Goal: Task Accomplishment & Management: Use online tool/utility

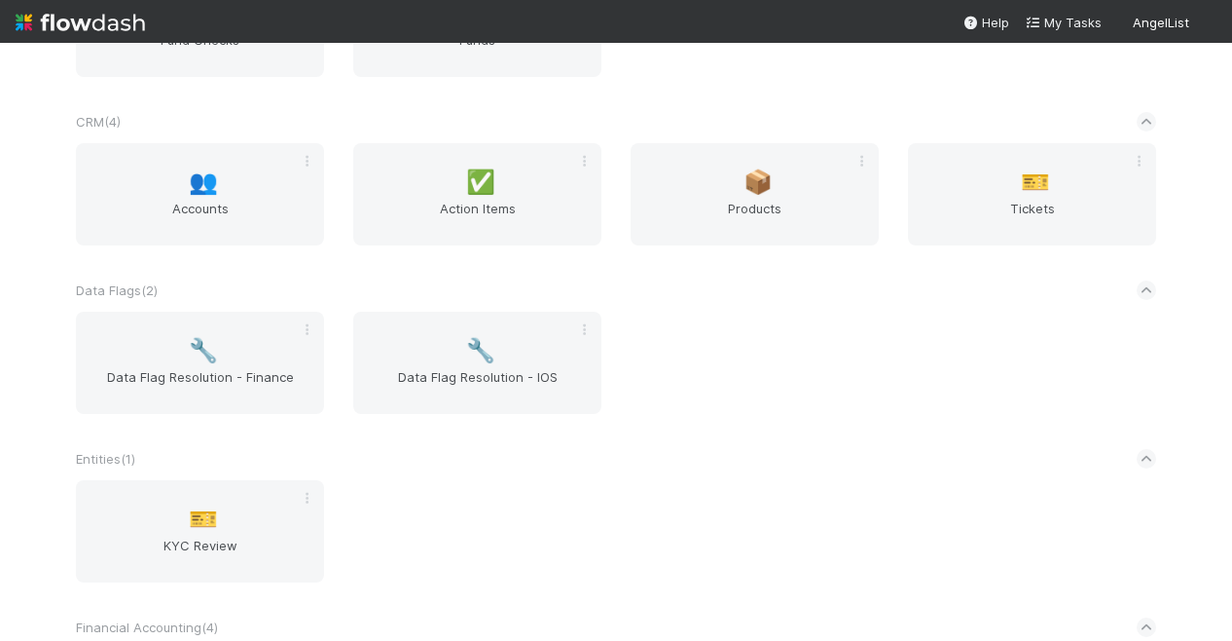
scroll to position [779, 0]
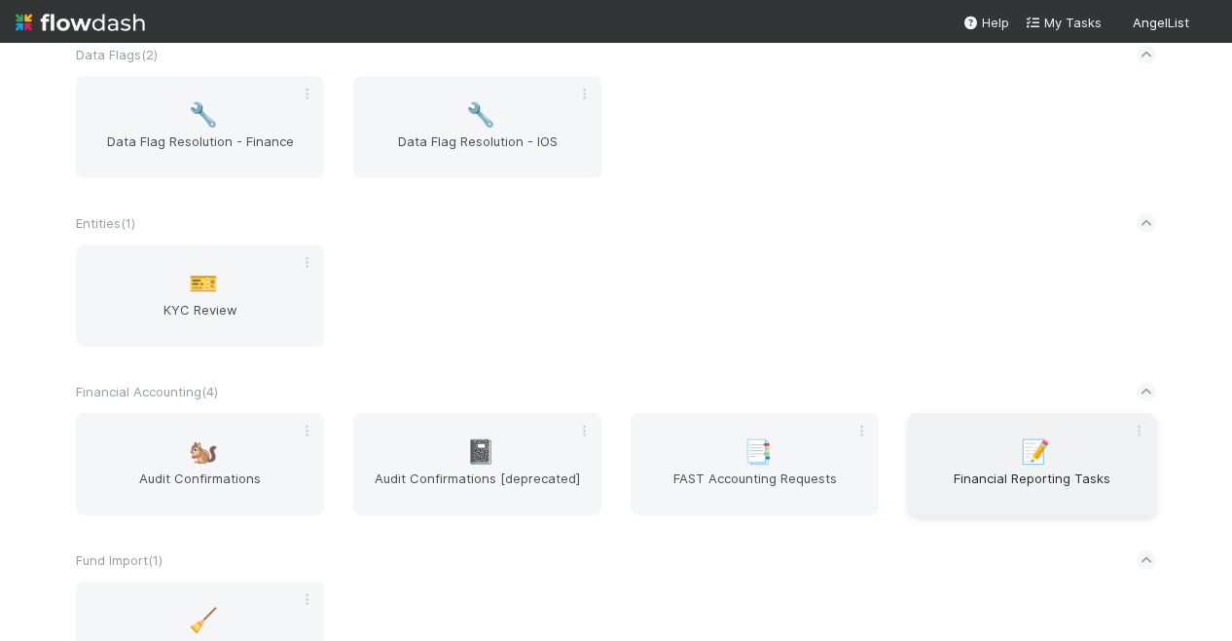
click at [1033, 443] on span "📝" at bounding box center [1035, 451] width 29 height 25
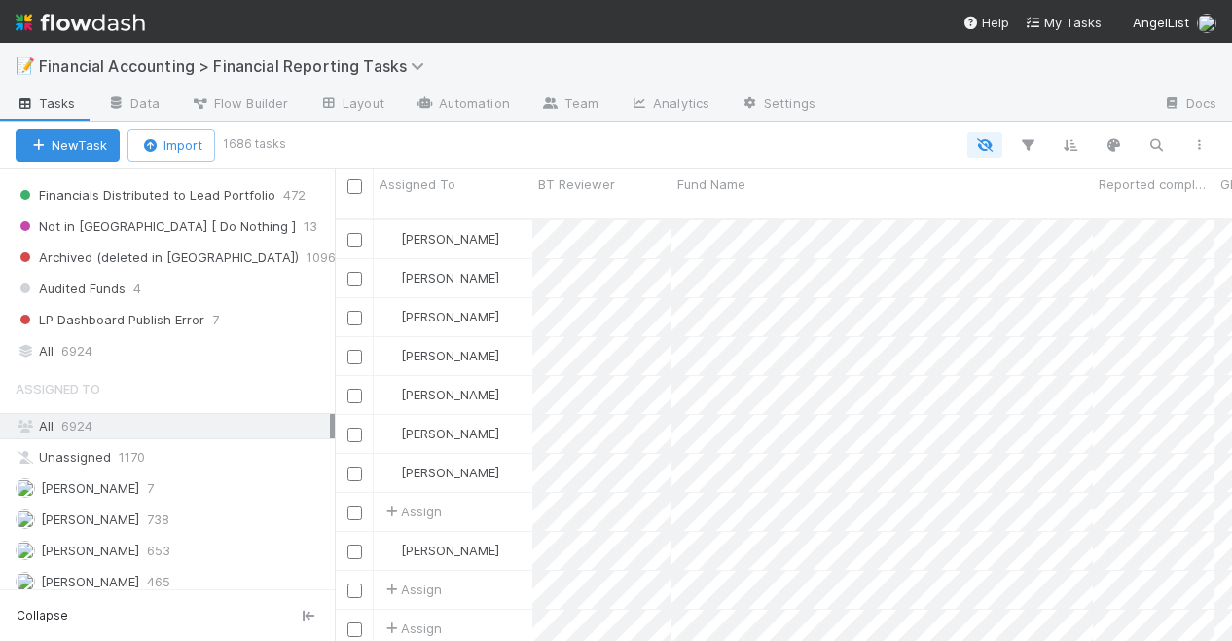
scroll to position [665, 0]
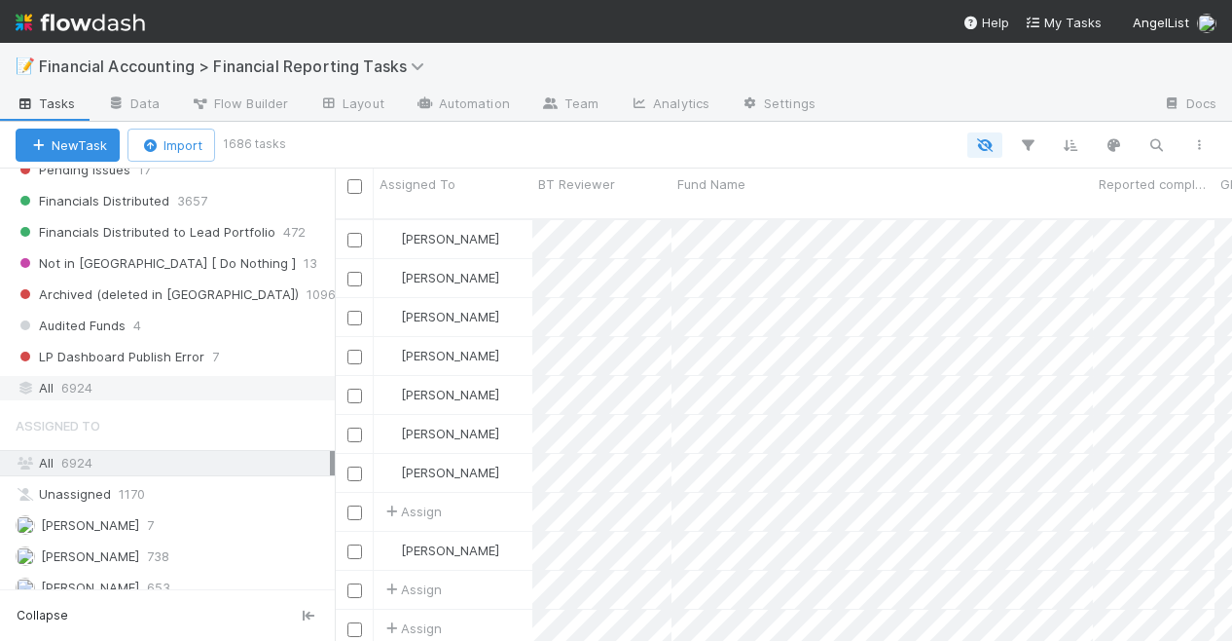
click at [74, 376] on span "6924" at bounding box center [76, 388] width 31 height 24
click at [1028, 139] on icon "button" at bounding box center [1027, 145] width 19 height 18
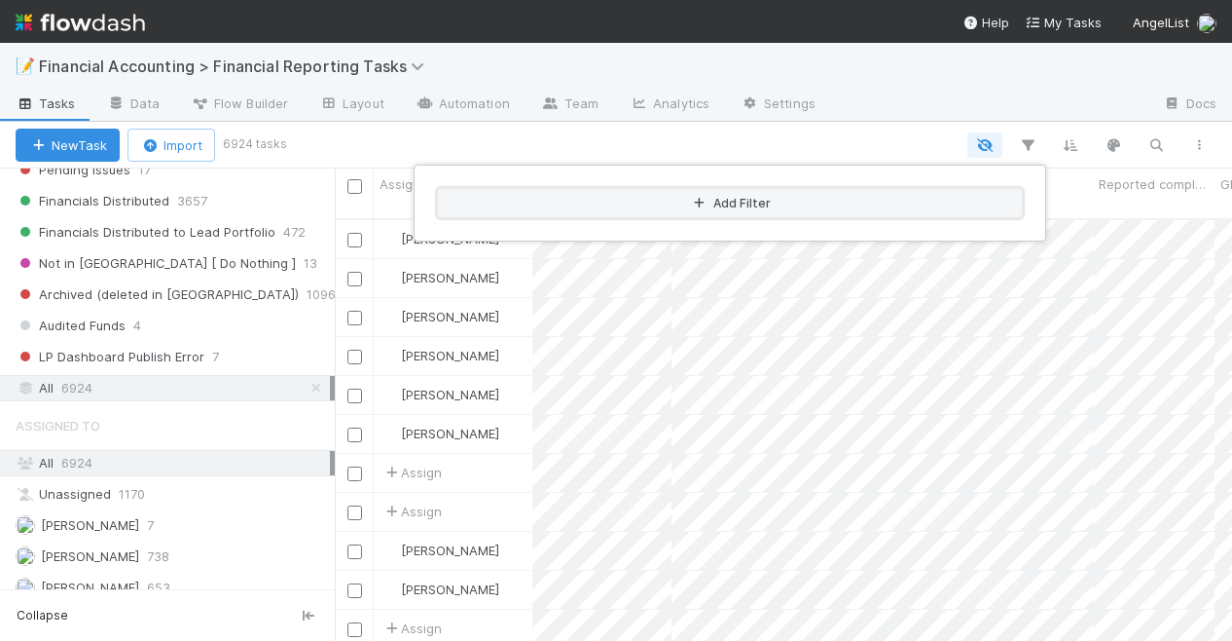
click at [753, 200] on button "Add Filter" at bounding box center [730, 203] width 584 height 28
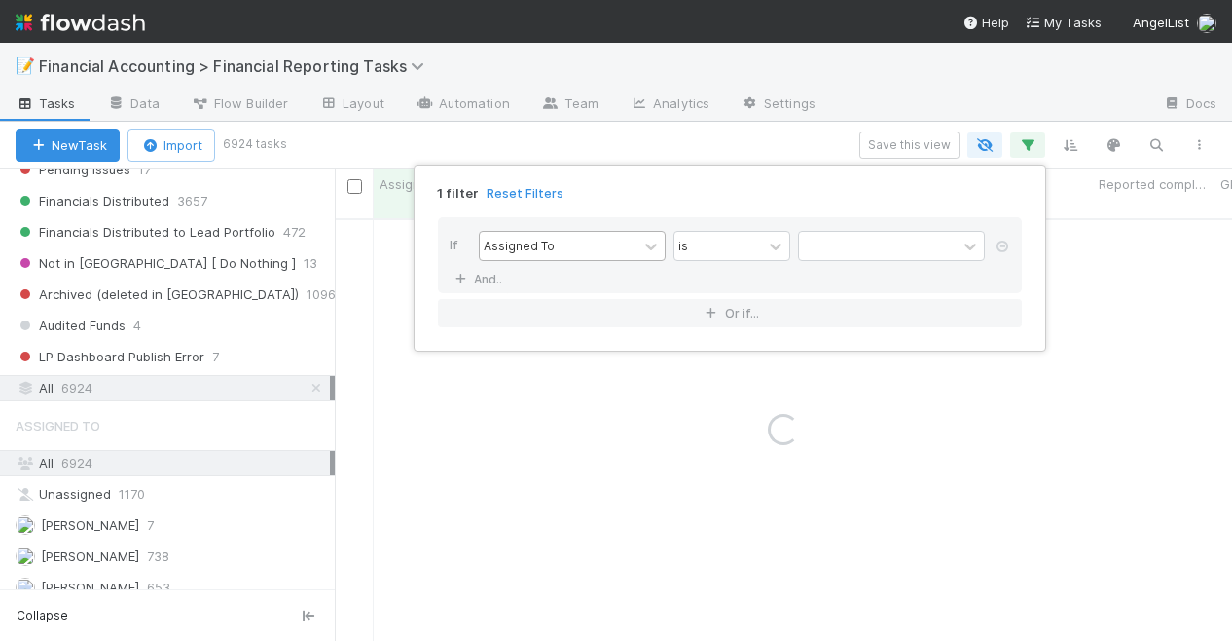
click at [563, 248] on div "Assigned To" at bounding box center [559, 246] width 158 height 28
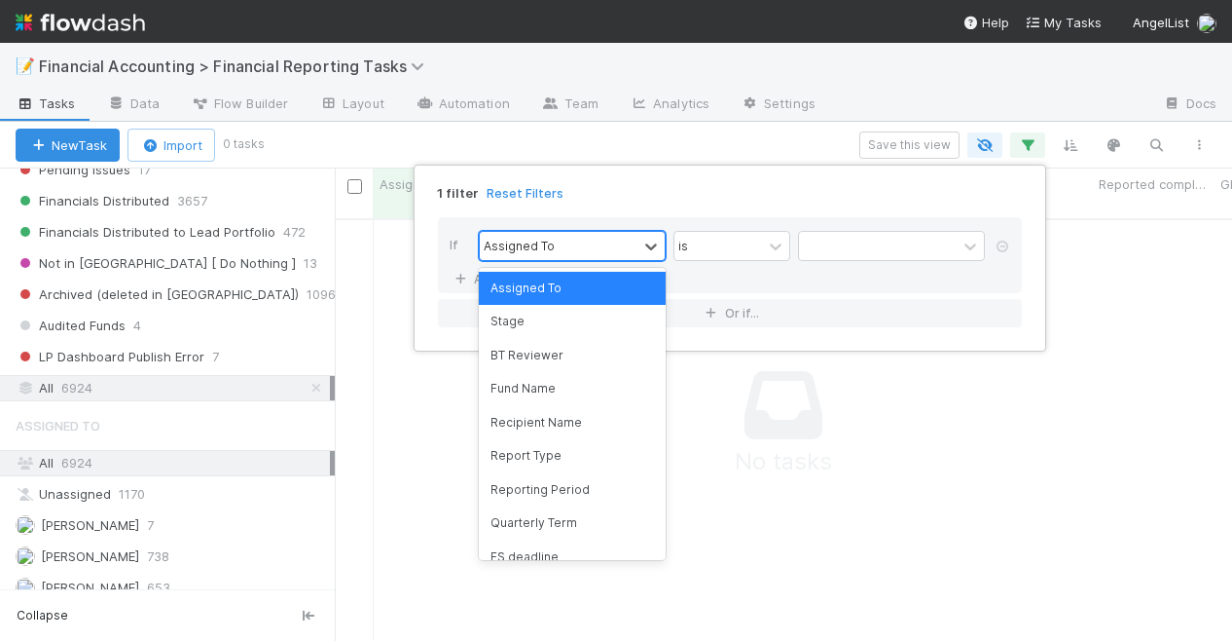
scroll to position [408, 882]
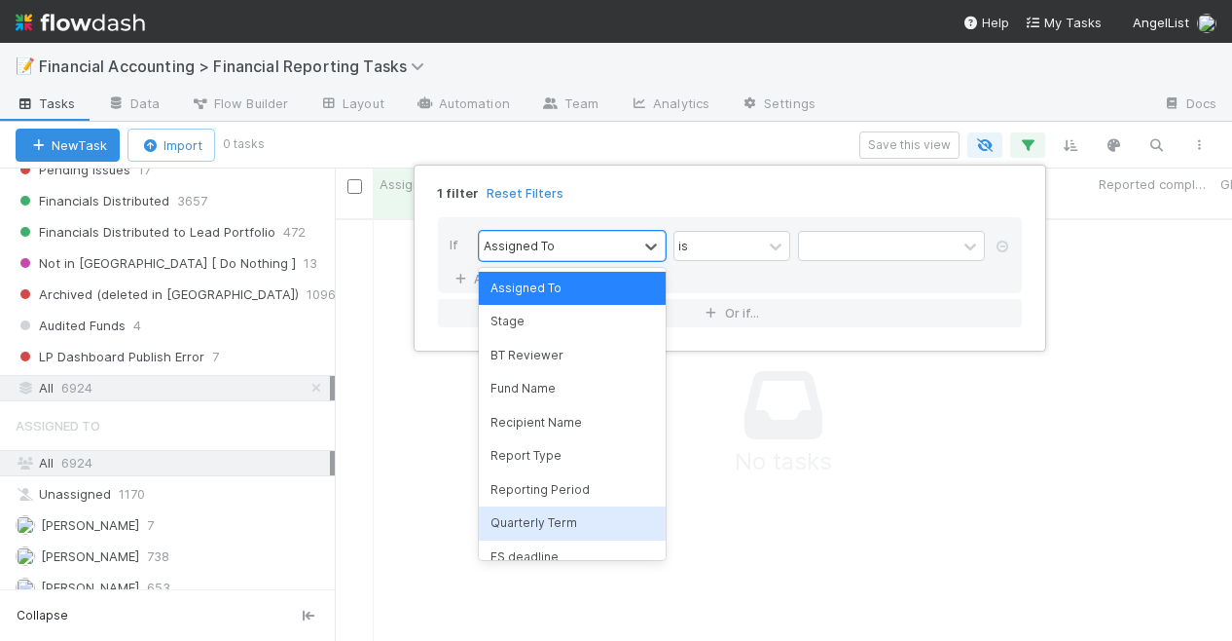
click at [527, 513] on div "Quarterly Term" at bounding box center [572, 522] width 187 height 33
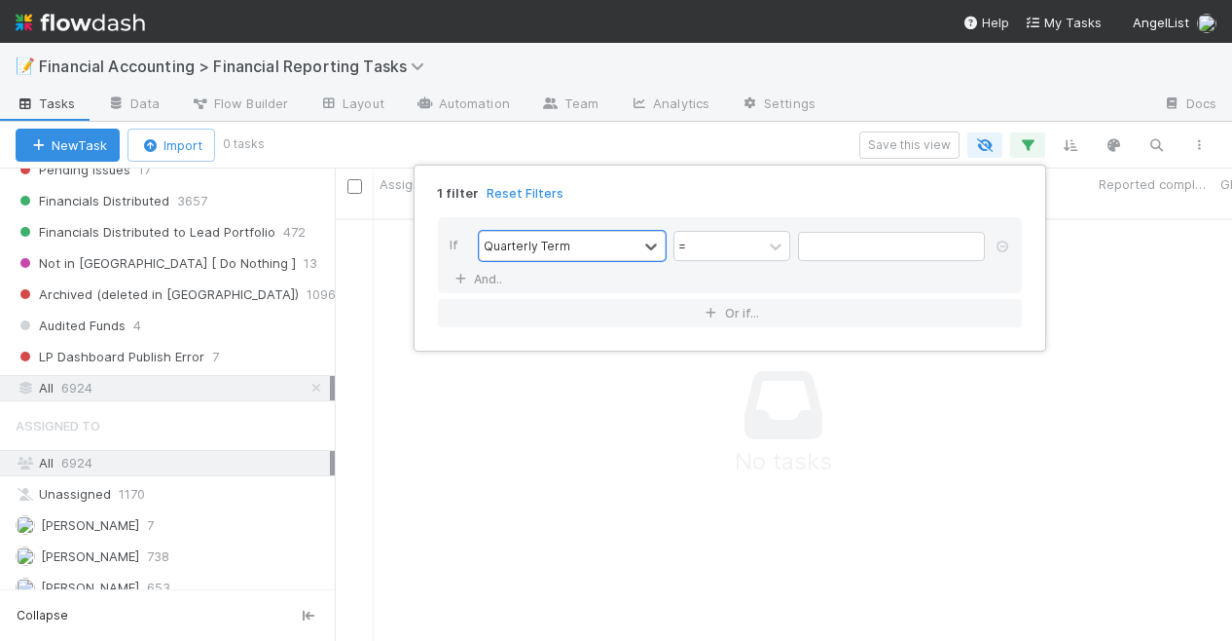
click at [600, 264] on div "If option Quarterly Term, selected. 0 results available. Select is focused ,typ…" at bounding box center [730, 255] width 584 height 76
click at [594, 256] on div "Quarterly Term" at bounding box center [559, 246] width 158 height 28
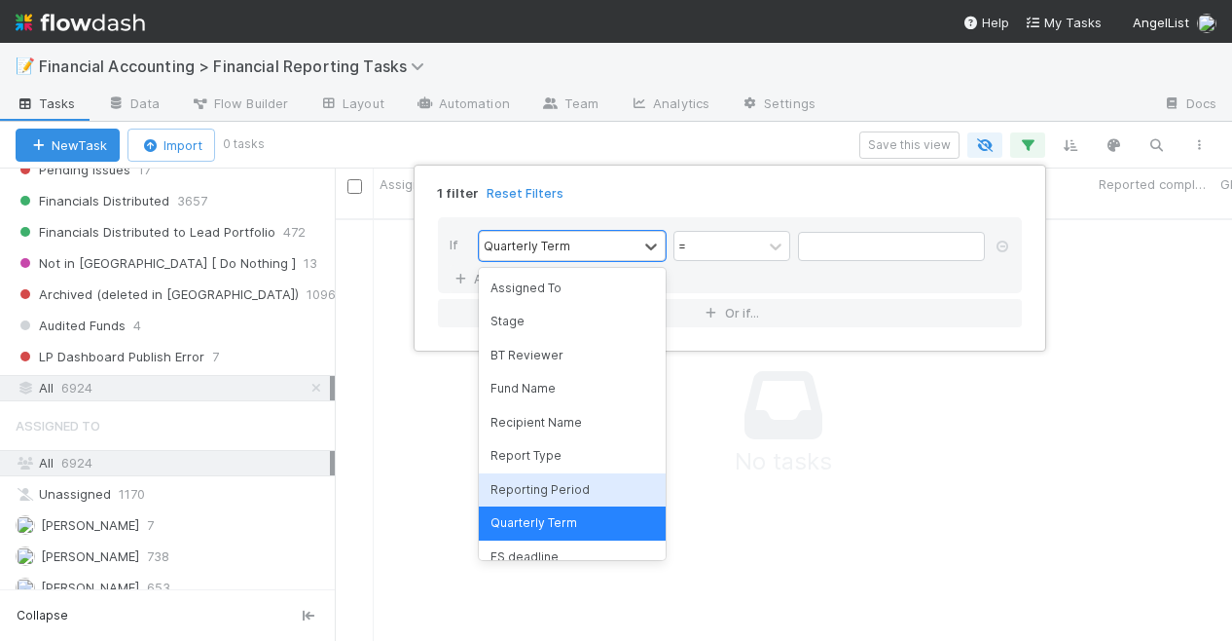
click at [522, 482] on div "Reporting Period" at bounding box center [572, 489] width 187 height 33
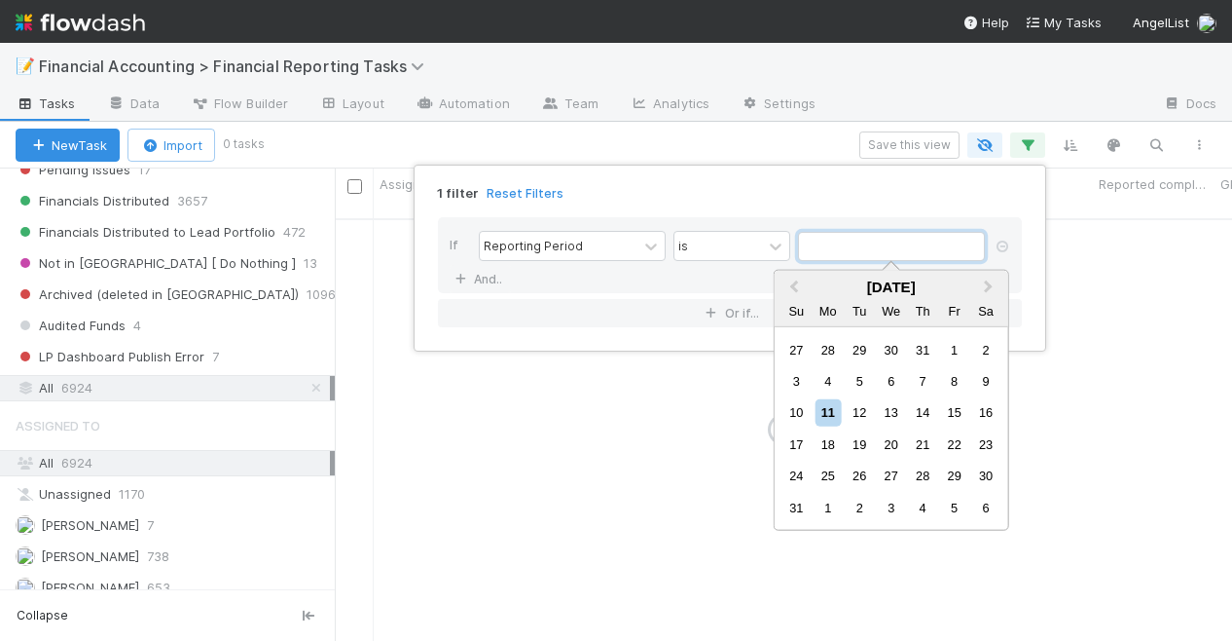
click at [823, 256] on input "text" at bounding box center [891, 246] width 187 height 29
click at [794, 290] on span "Previous Month" at bounding box center [794, 286] width 0 height 22
click at [822, 344] on div "30" at bounding box center [828, 349] width 26 height 26
type input "[DATE]"
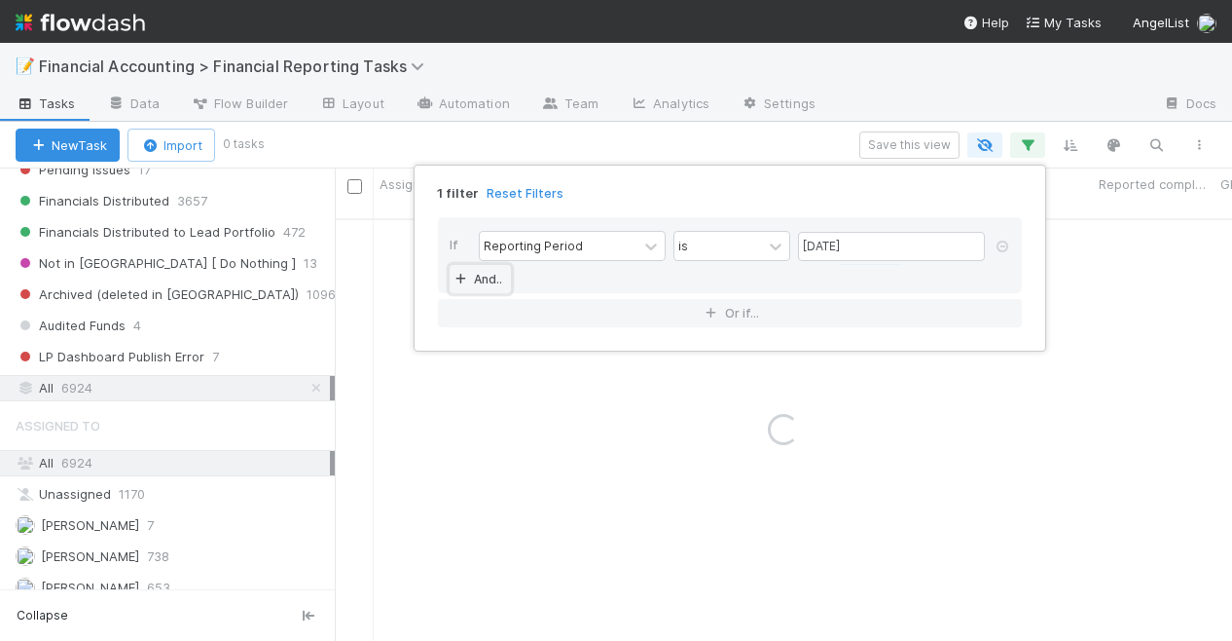
click at [498, 273] on link "And.." at bounding box center [480, 279] width 61 height 28
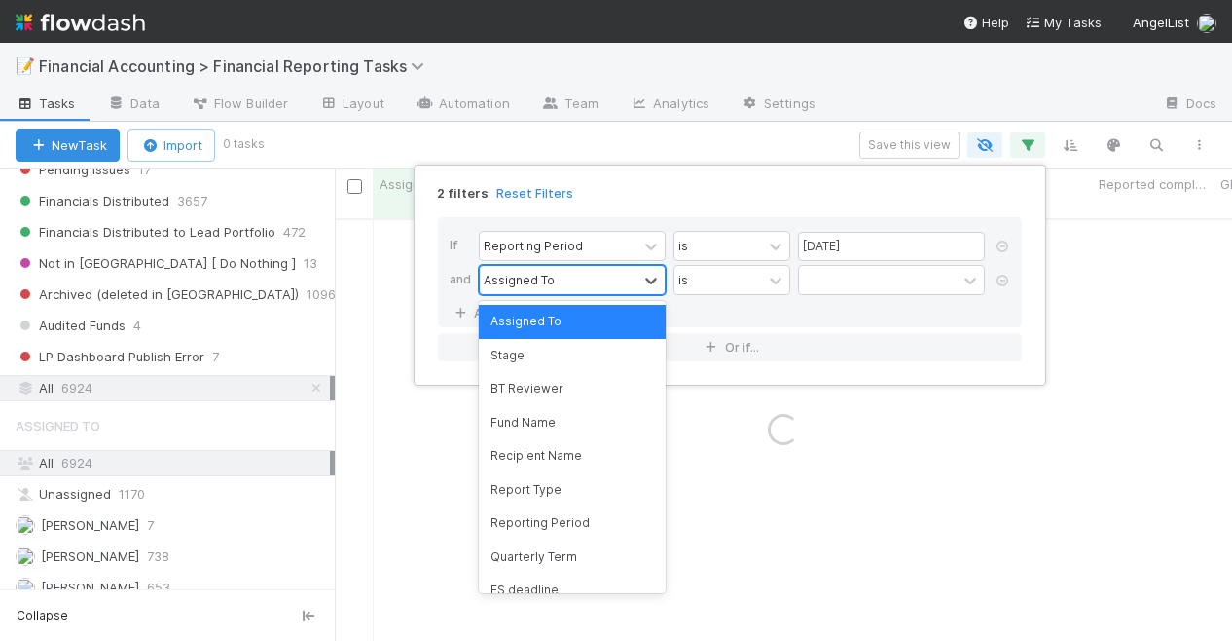
click at [535, 277] on div "Assigned To" at bounding box center [519, 280] width 71 height 18
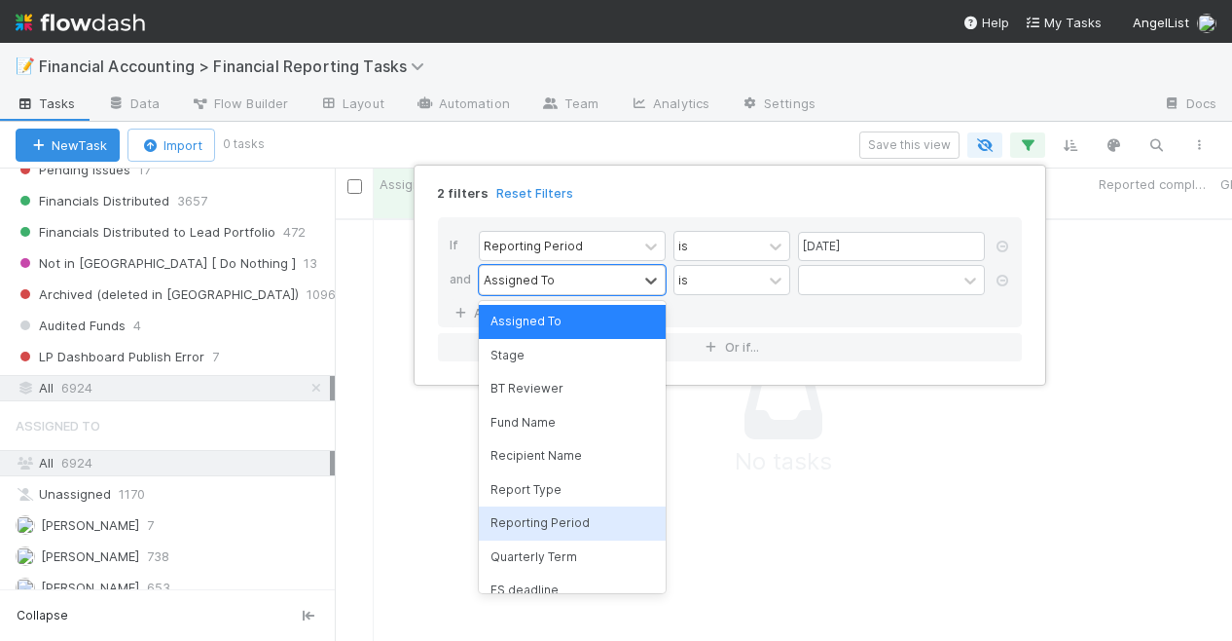
click at [526, 534] on div "Reporting Period" at bounding box center [572, 522] width 187 height 33
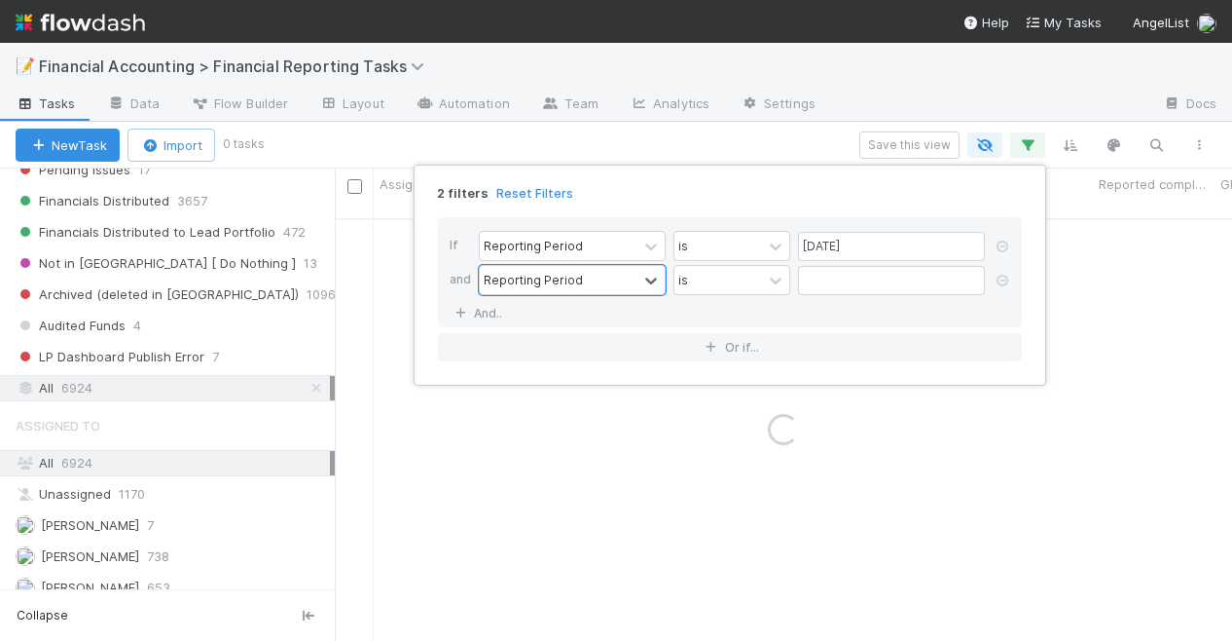
click at [526, 534] on div "2 filters Reset Filters If Reporting Period is [DATE] and option Reporting Peri…" at bounding box center [616, 320] width 1232 height 641
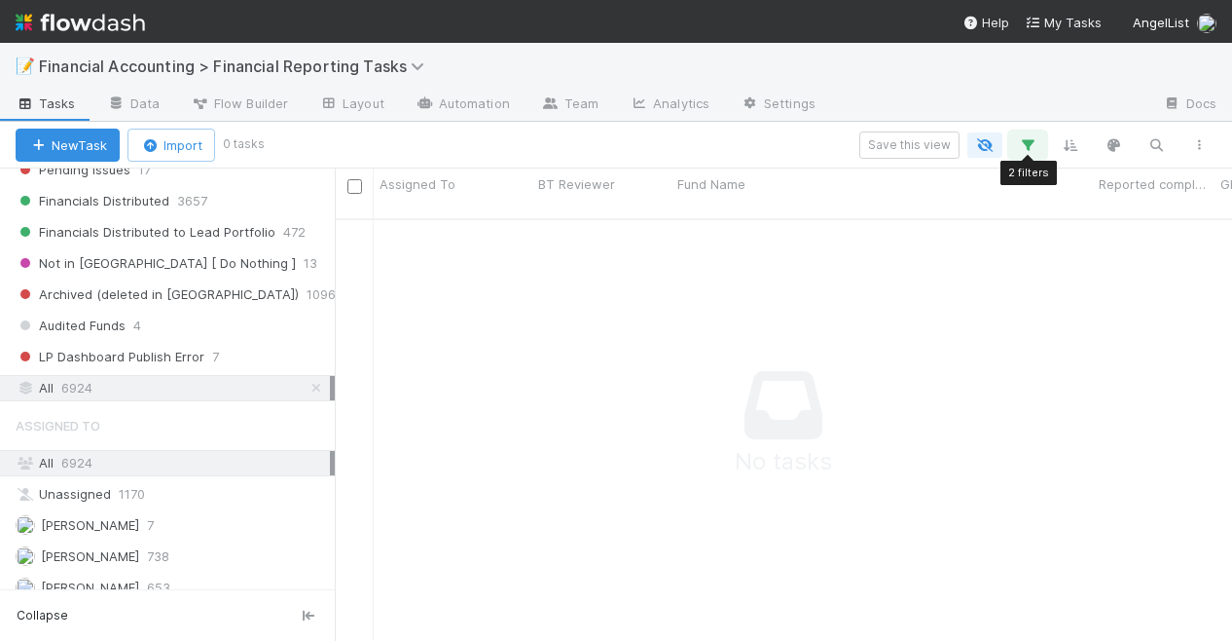
click at [1041, 147] on button "button" at bounding box center [1027, 144] width 35 height 25
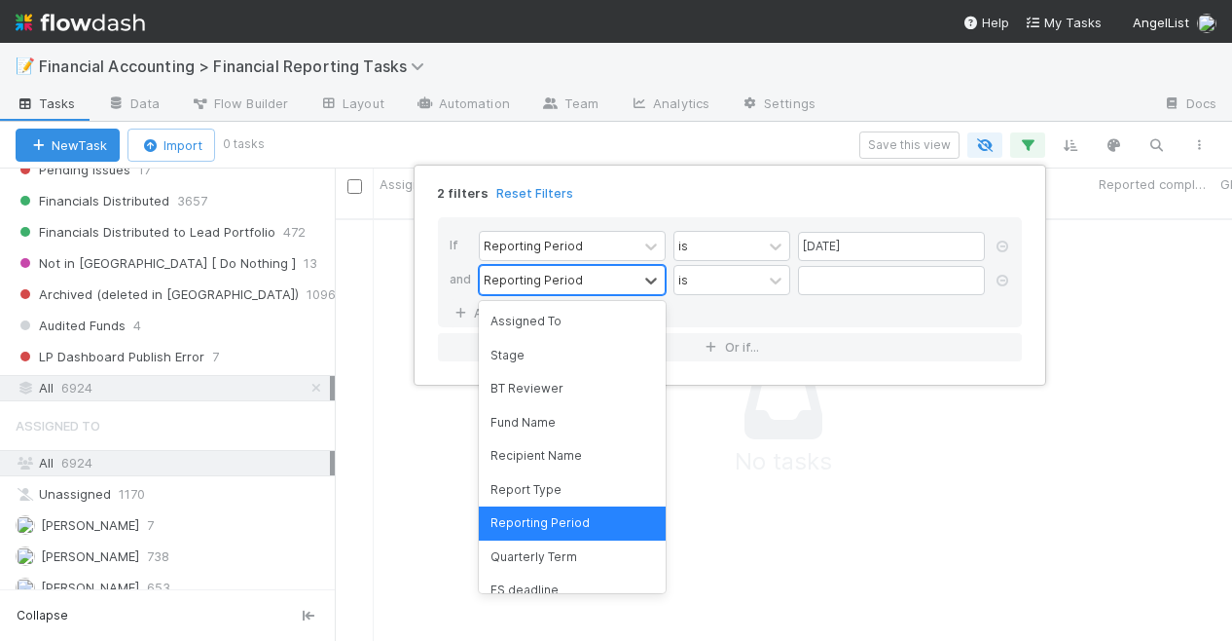
click at [591, 281] on div "Reporting Period" at bounding box center [559, 280] width 158 height 28
click at [535, 552] on div "Quarterly Term" at bounding box center [572, 556] width 187 height 33
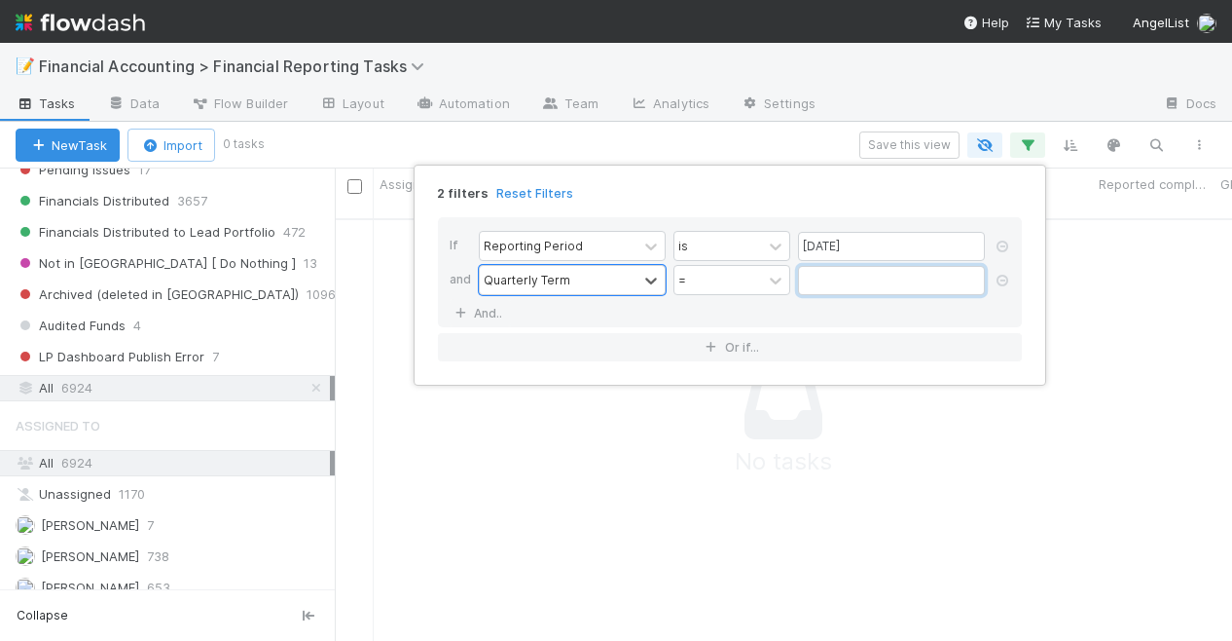
click at [831, 272] on input "text" at bounding box center [891, 280] width 187 height 29
type input "45"
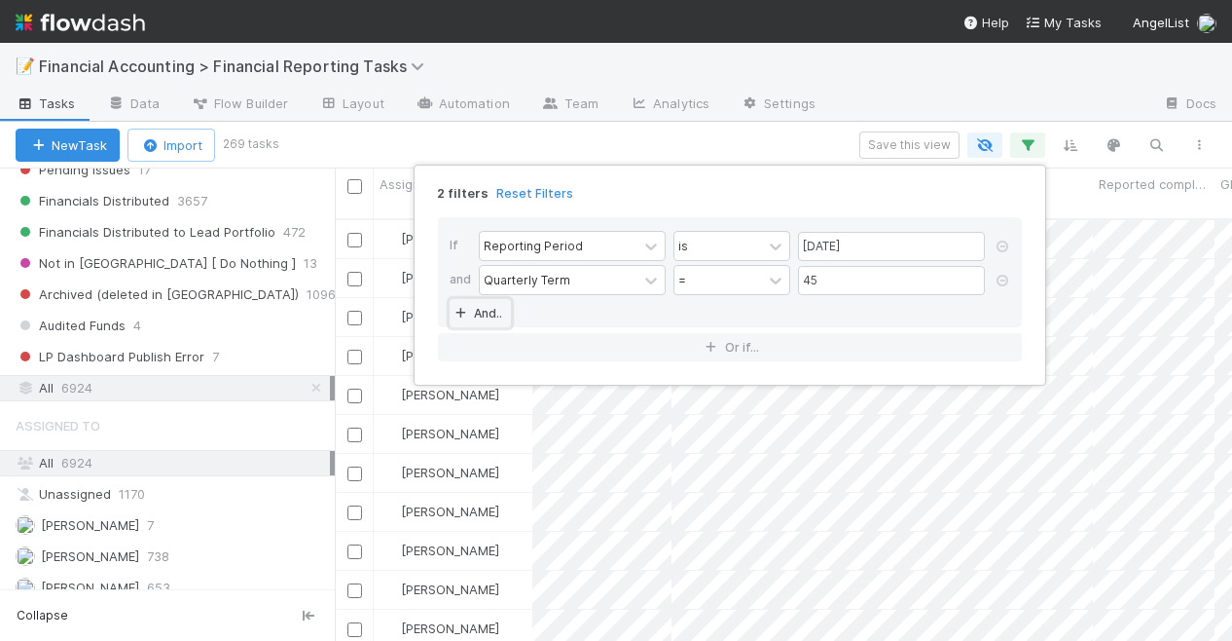
click at [475, 314] on link "And.." at bounding box center [480, 313] width 61 height 28
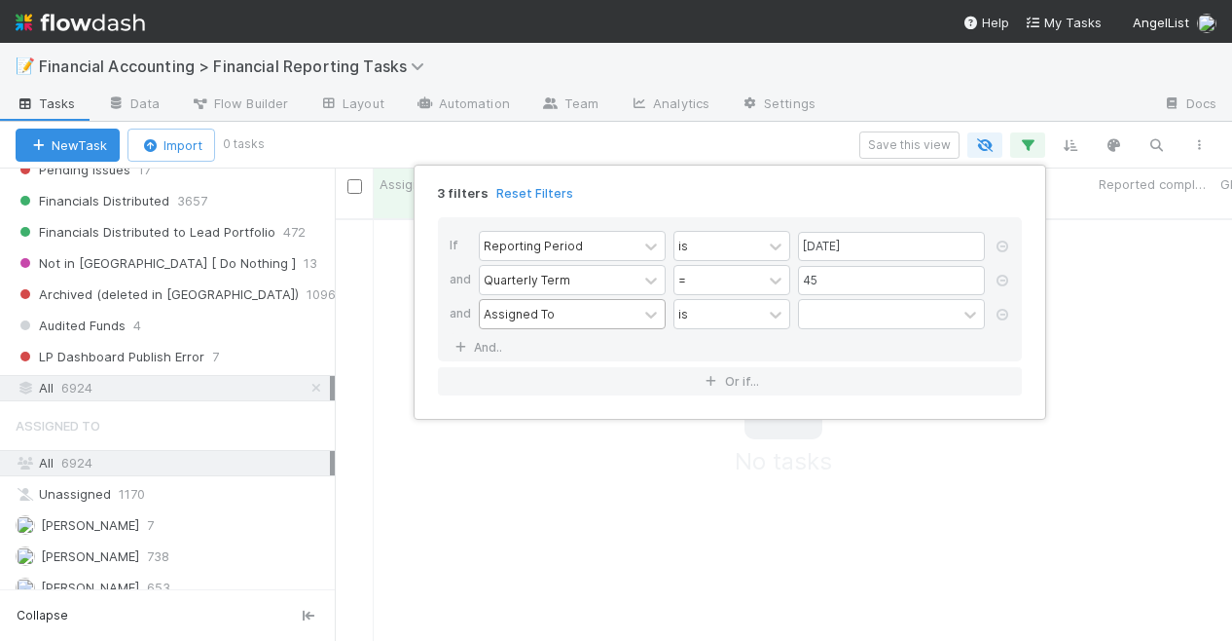
click at [519, 316] on div "Assigned To" at bounding box center [519, 314] width 71 height 18
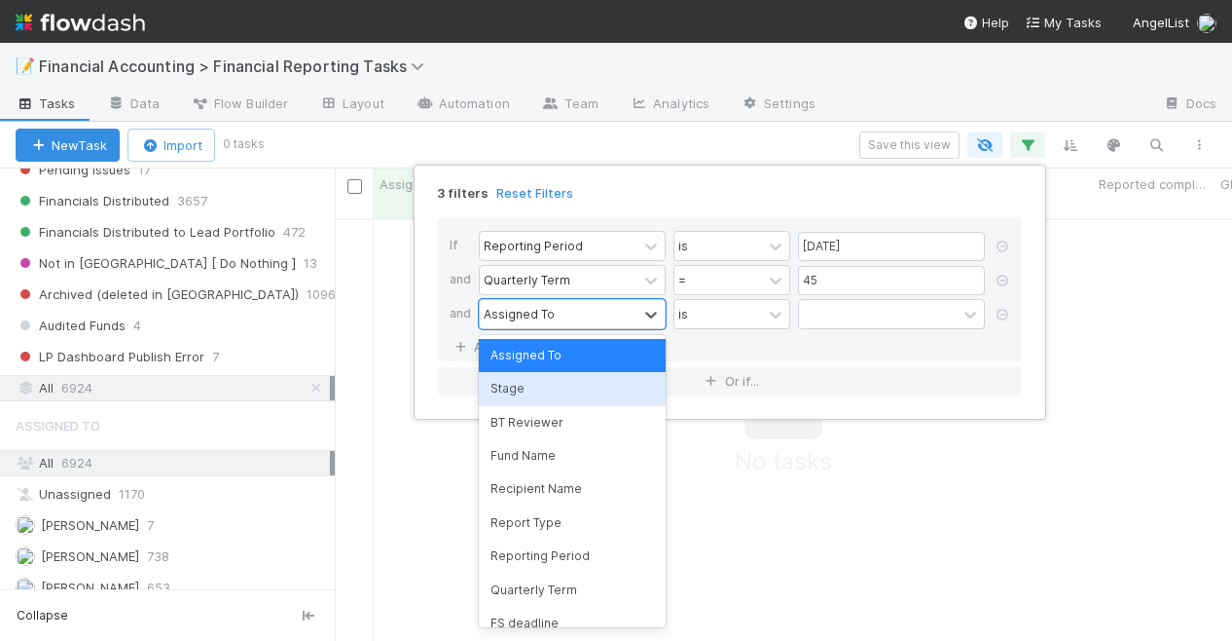
click at [535, 395] on div "Stage" at bounding box center [572, 388] width 187 height 33
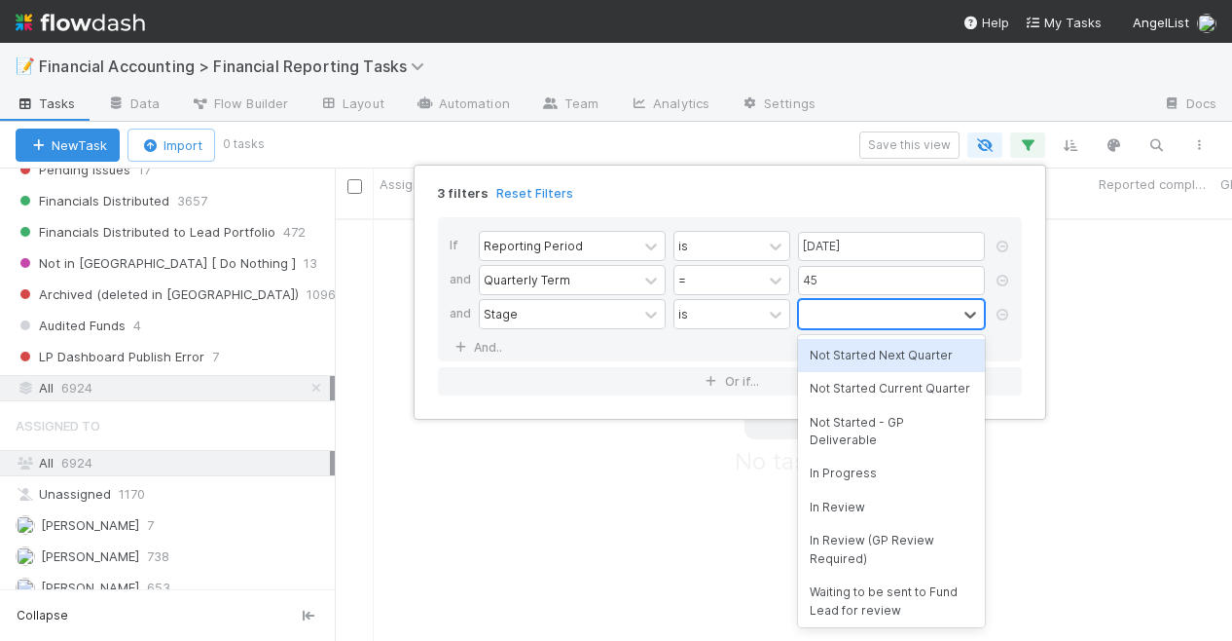
click at [825, 325] on div at bounding box center [878, 314] width 158 height 28
click at [838, 344] on div "Not Started Next Quarter" at bounding box center [891, 355] width 187 height 33
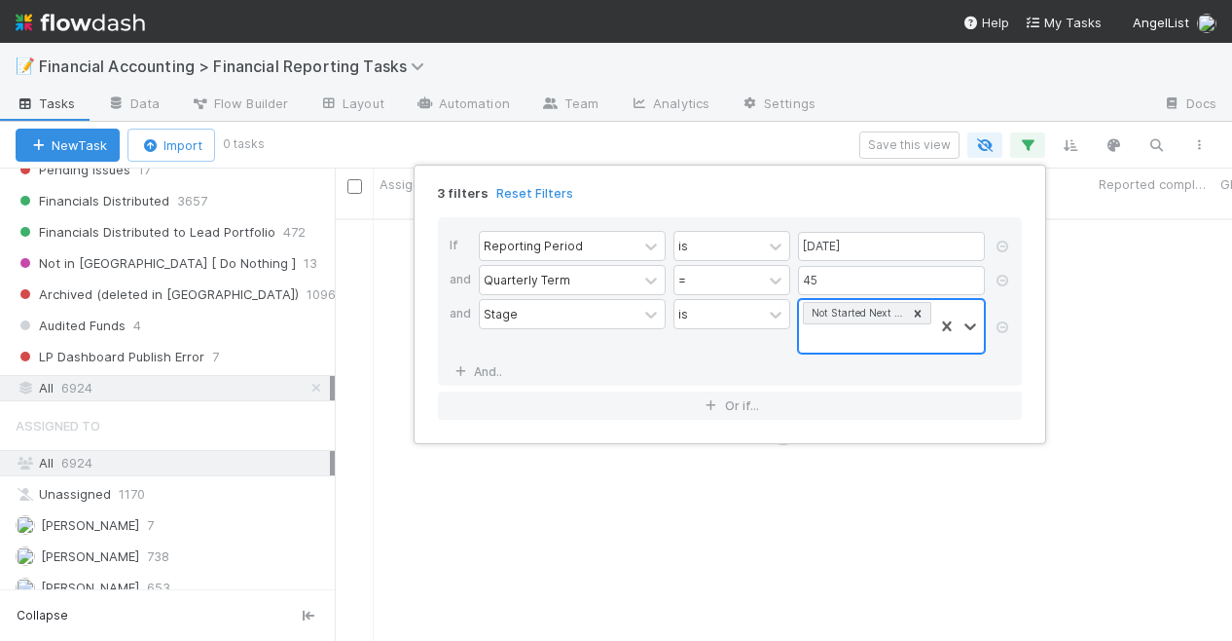
click at [847, 340] on div "Not Started Next Quarter" at bounding box center [866, 326] width 134 height 53
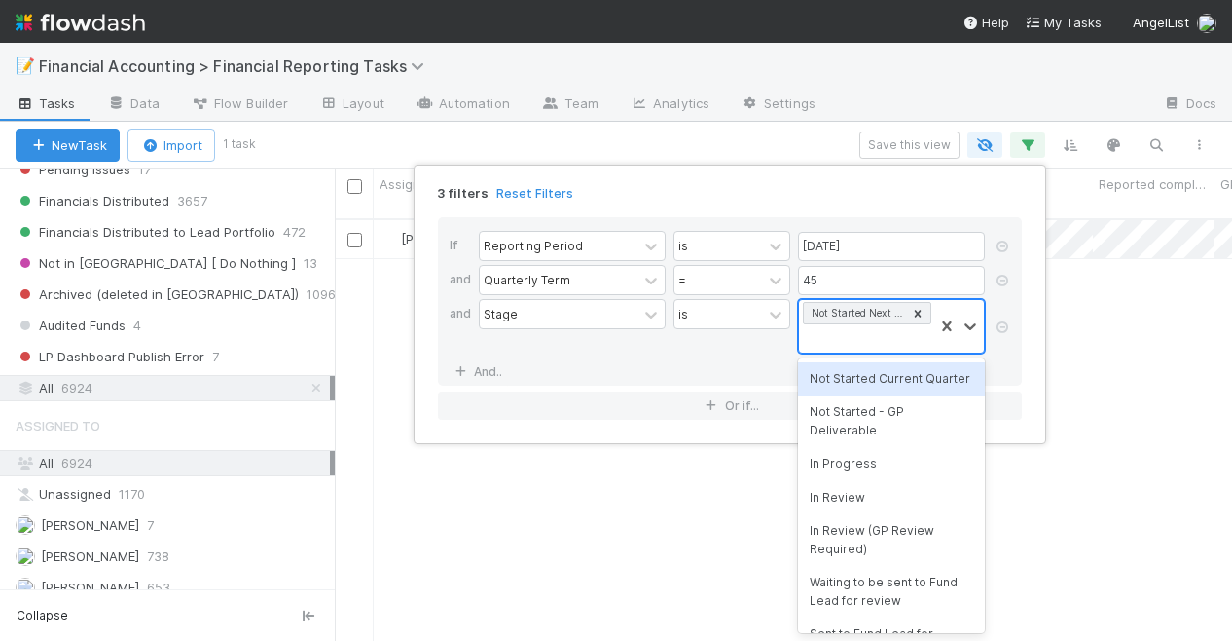
scroll to position [422, 882]
click at [825, 391] on div "Not Started Current Quarter" at bounding box center [891, 378] width 187 height 33
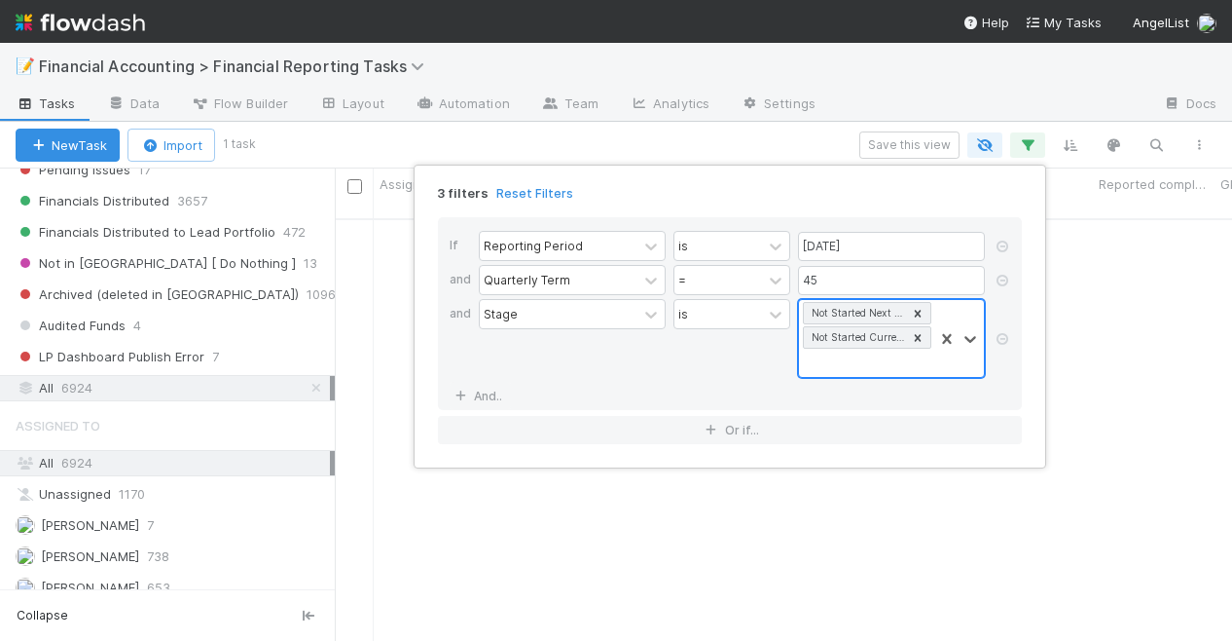
click at [863, 358] on div "Not Started Next Quarter Not Started Current Quarter" at bounding box center [866, 338] width 134 height 77
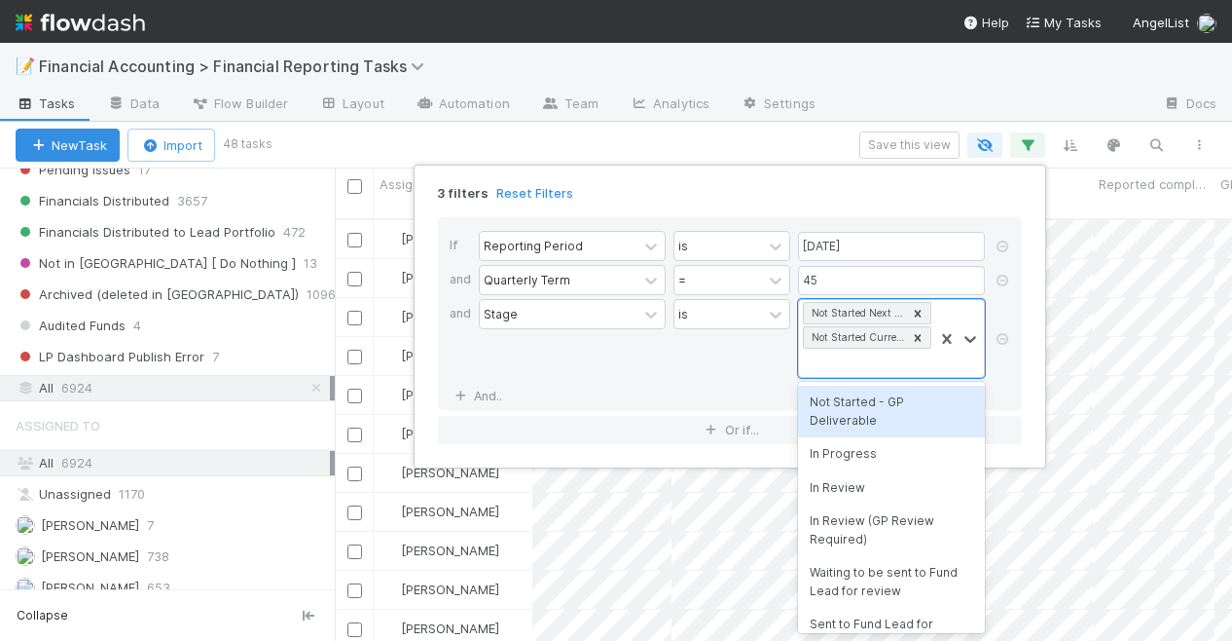
click at [843, 414] on div "Not Started - GP Deliverable" at bounding box center [891, 412] width 187 height 52
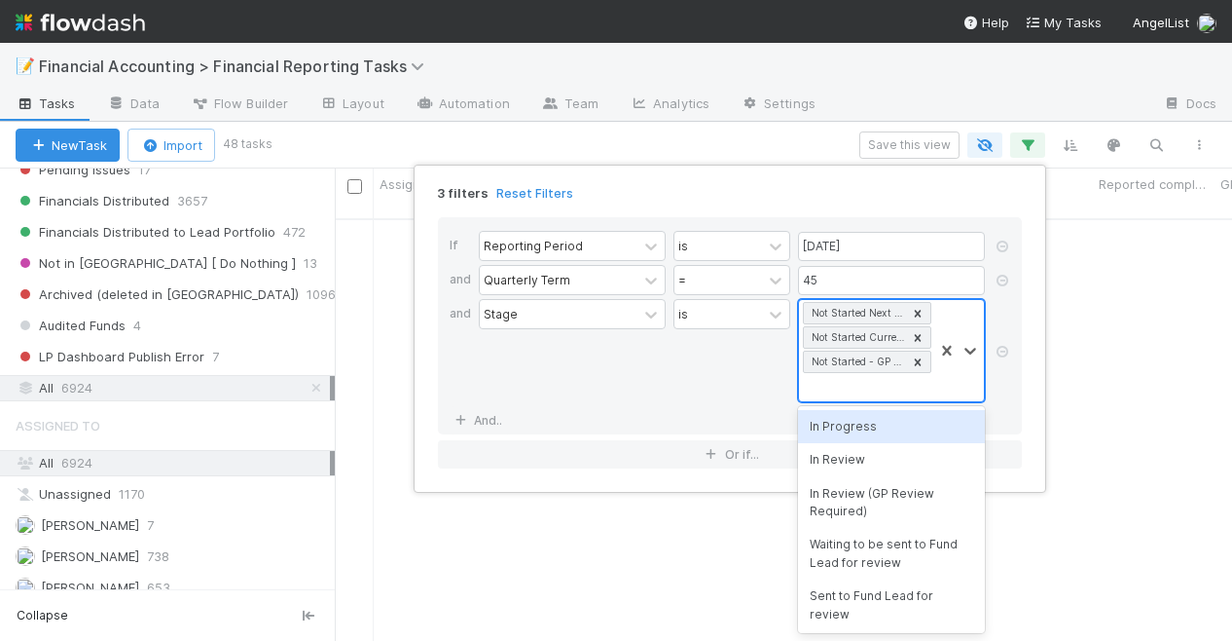
click at [877, 383] on div "Not Started Next Quarter Not Started Current Quarter Not Started - GP Deliverab…" at bounding box center [866, 350] width 134 height 101
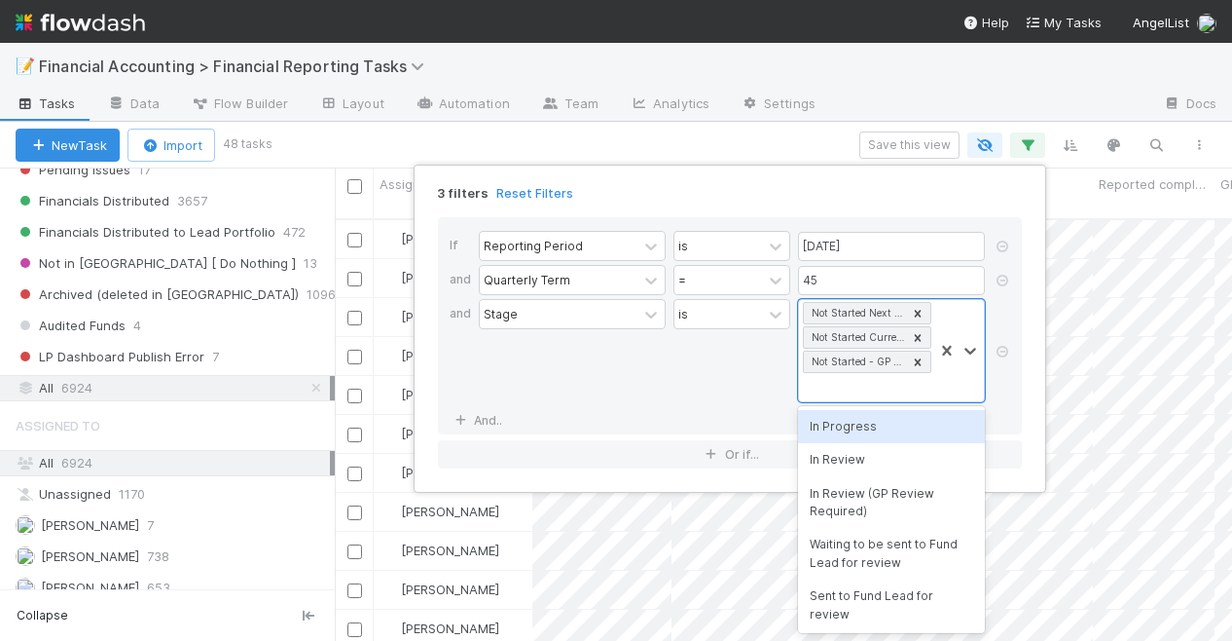
click at [847, 431] on div "In Progress" at bounding box center [891, 426] width 187 height 33
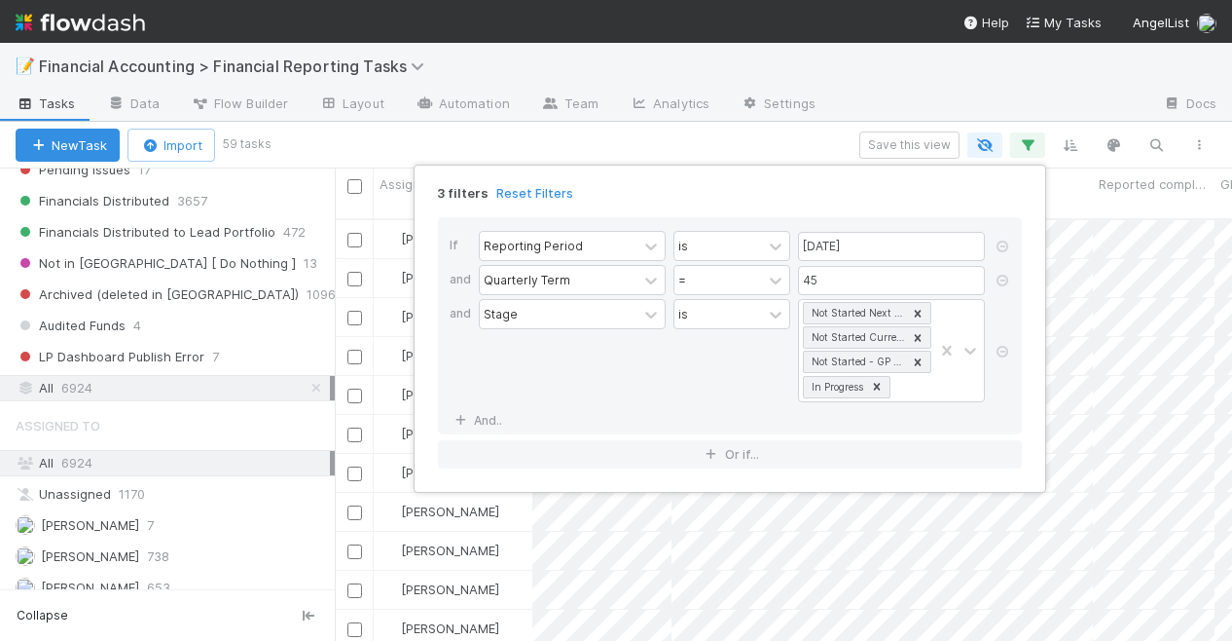
click at [806, 54] on div "3 filters Reset Filters If Reporting Period is [DATE] and Quarterly Term = 45 a…" at bounding box center [616, 320] width 1232 height 641
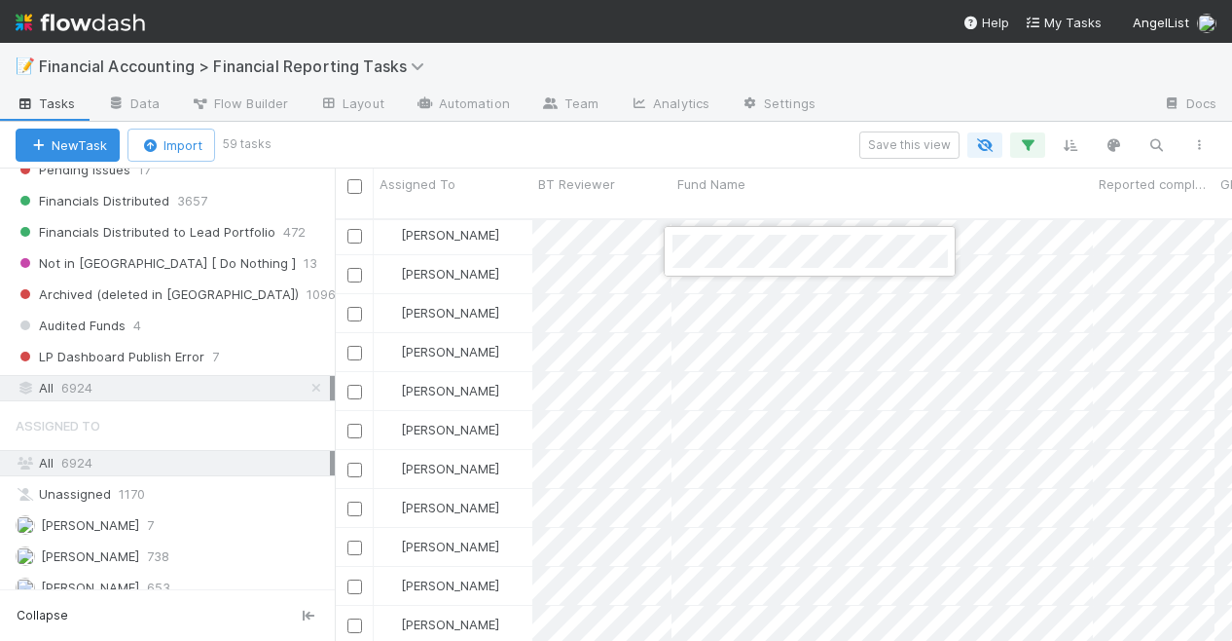
drag, startPoint x: 1226, startPoint y: 318, endPoint x: 1231, endPoint y: 345, distance: 26.9
click at [1231, 345] on div at bounding box center [616, 320] width 1232 height 641
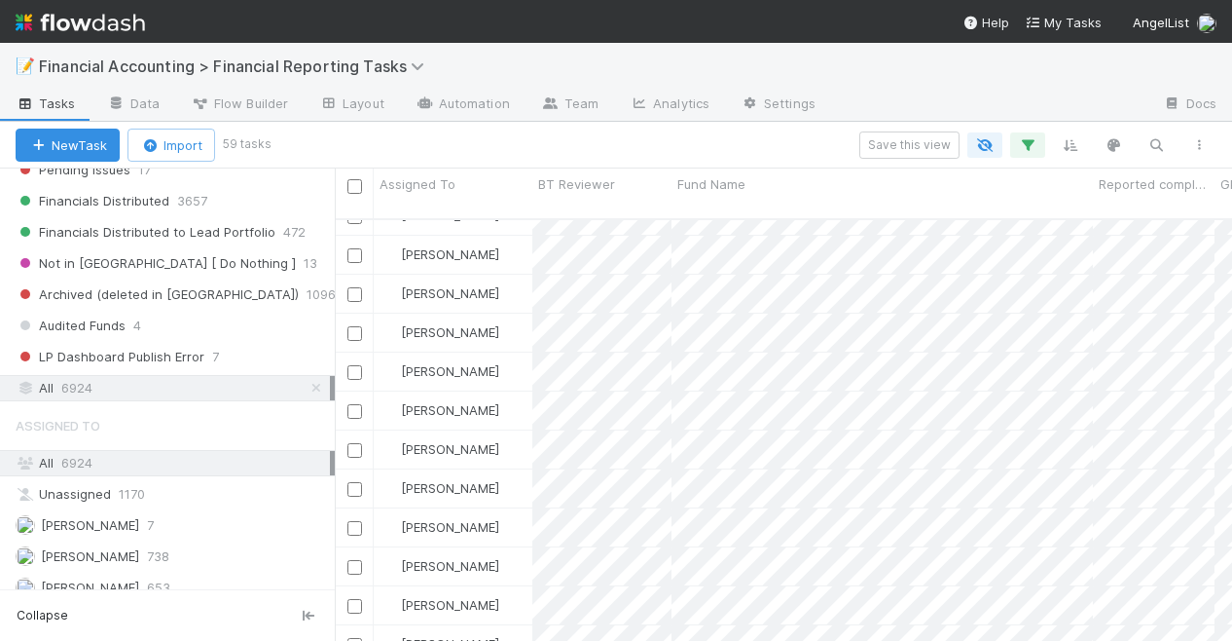
scroll to position [1051, 0]
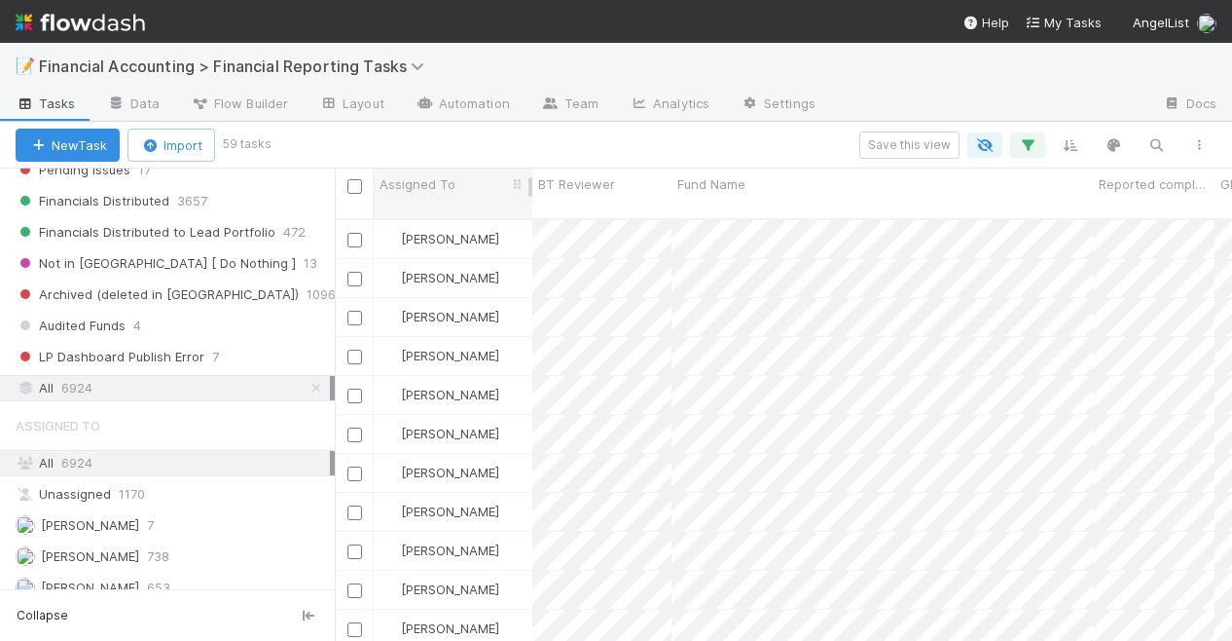
click at [473, 170] on div "Assigned To" at bounding box center [453, 193] width 159 height 50
click at [472, 191] on div "Assigned To" at bounding box center [454, 183] width 148 height 19
click at [451, 217] on div "Sort A → Z" at bounding box center [492, 220] width 222 height 29
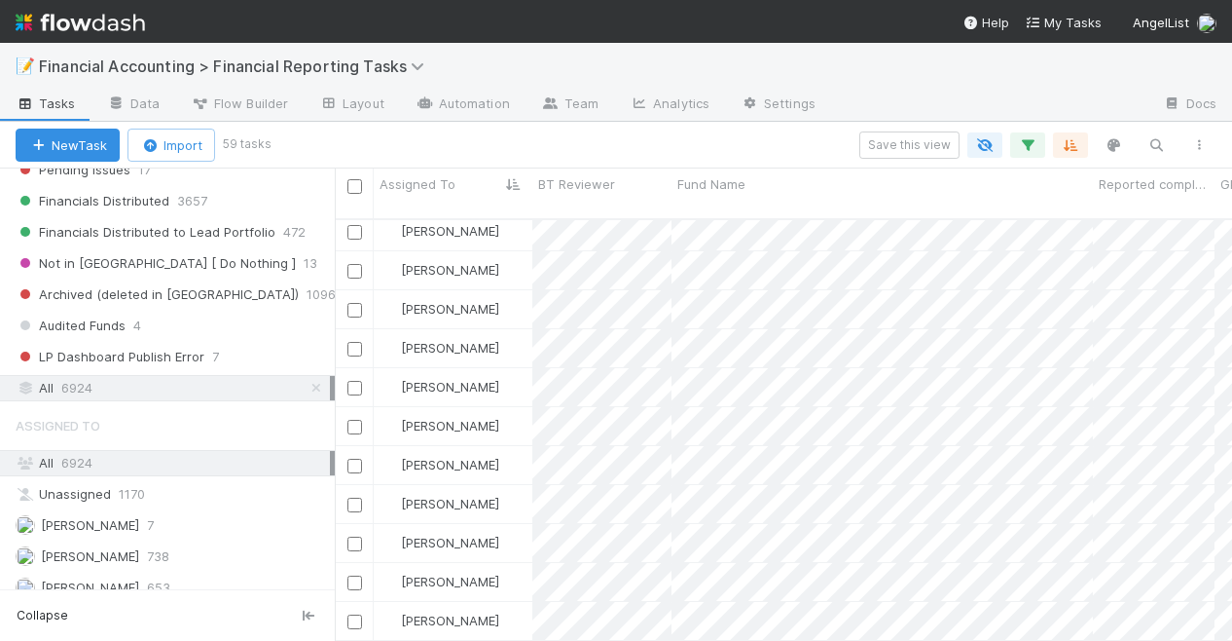
scroll to position [1580, 0]
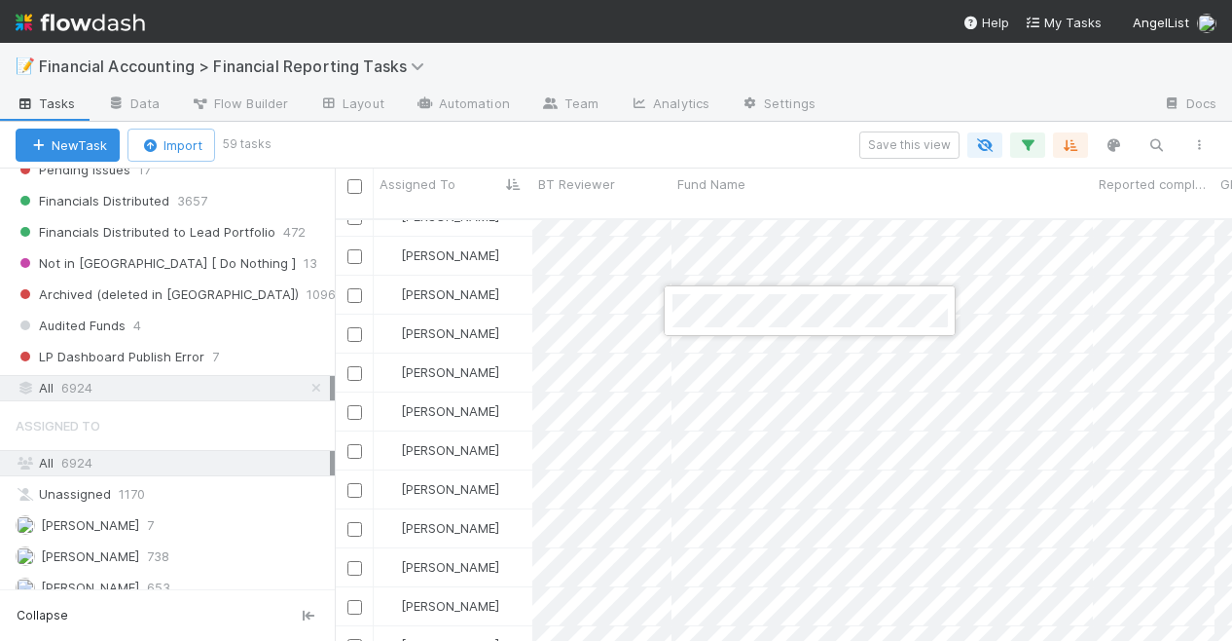
click at [727, 434] on div at bounding box center [616, 320] width 1232 height 641
click at [722, 395] on div at bounding box center [616, 320] width 1232 height 641
click at [746, 503] on div at bounding box center [616, 320] width 1232 height 641
drag, startPoint x: 1225, startPoint y: 504, endPoint x: 1229, endPoint y: 530, distance: 25.6
click at [1229, 530] on div at bounding box center [616, 320] width 1232 height 641
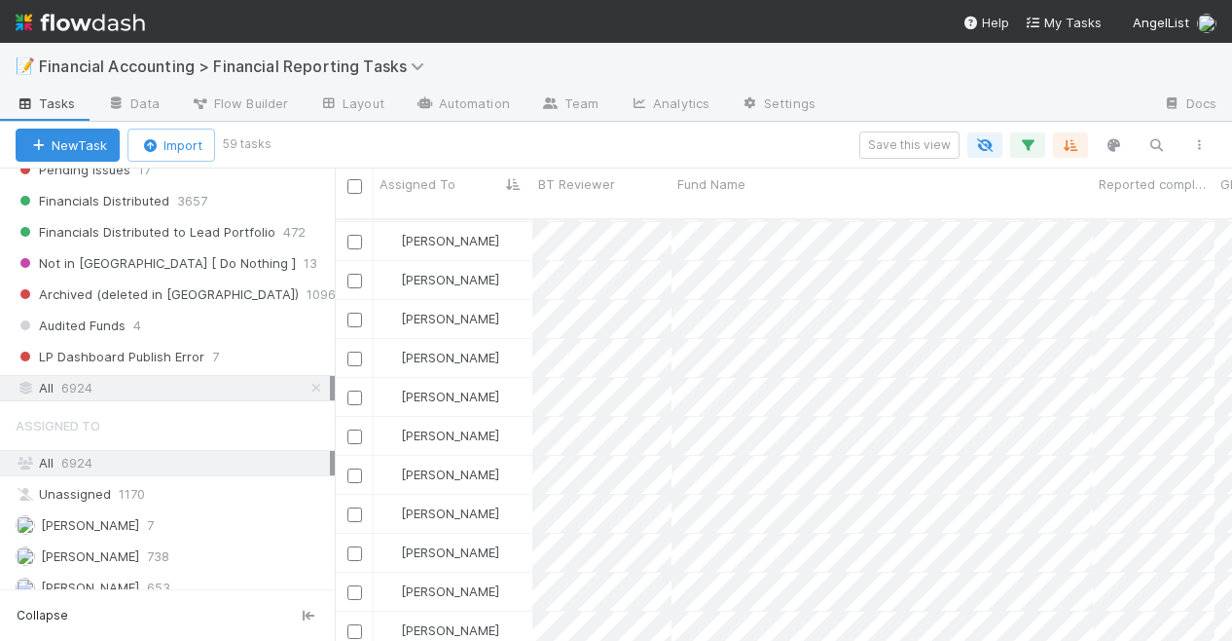
scroll to position [0, 0]
click at [1036, 140] on icon "button" at bounding box center [1027, 145] width 19 height 18
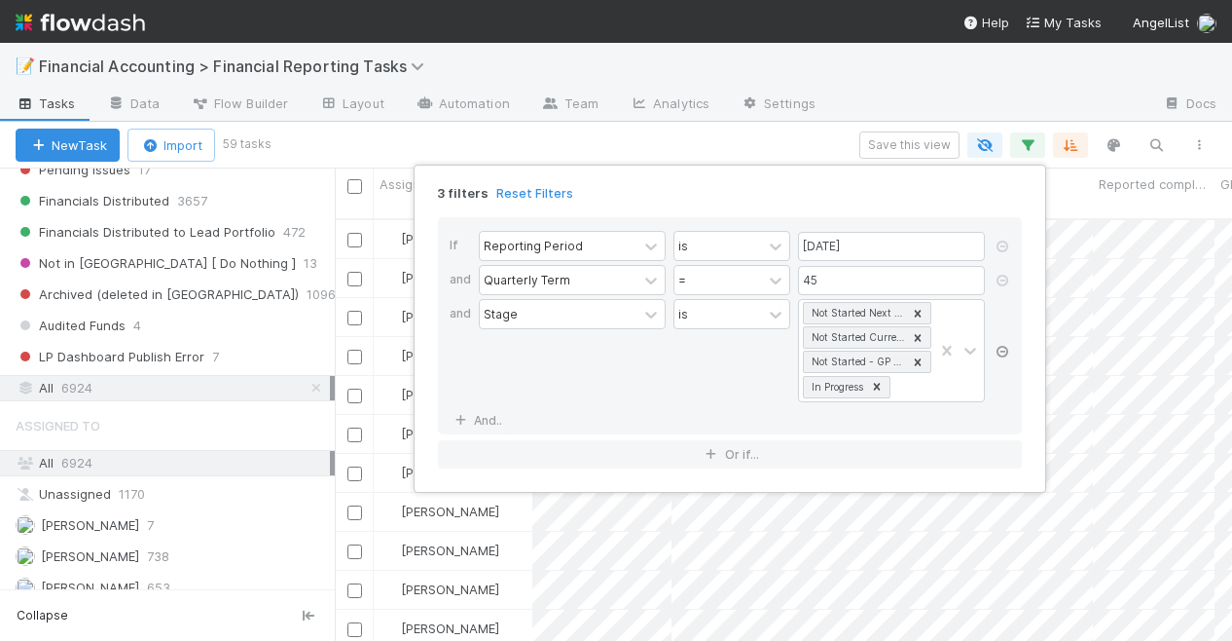
click at [998, 346] on icon at bounding box center [1002, 352] width 19 height 12
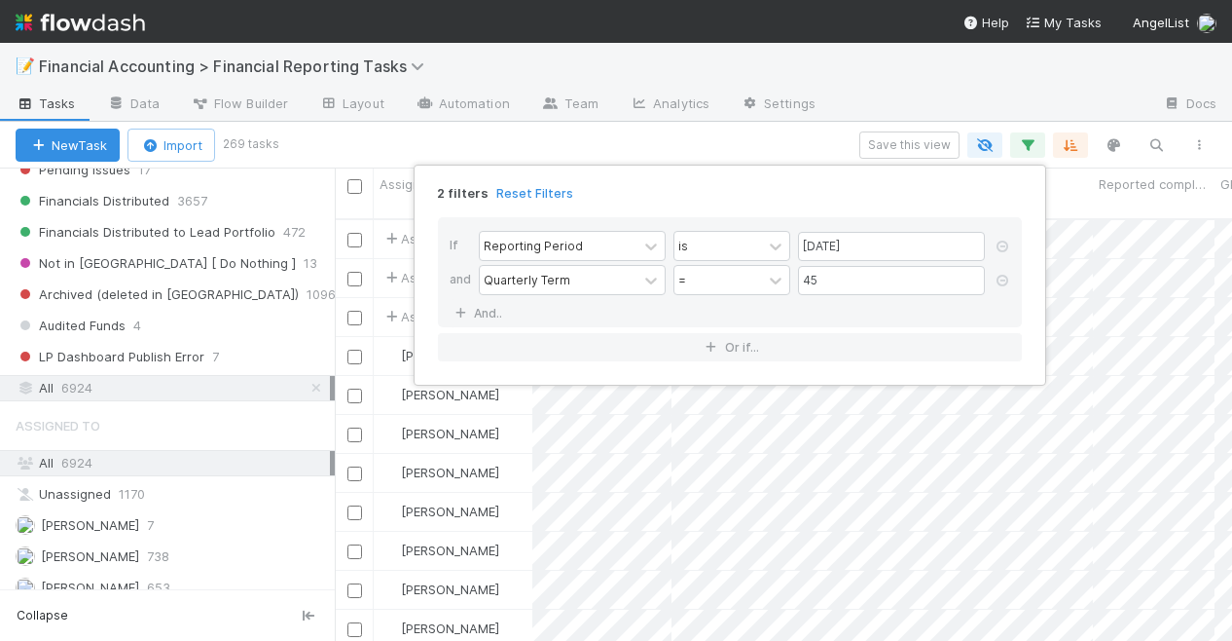
scroll to position [422, 882]
click at [1153, 141] on div "2 filters Reset Filters If Reporting Period is [DATE] and Quarterly Term = 45 A…" at bounding box center [616, 320] width 1232 height 641
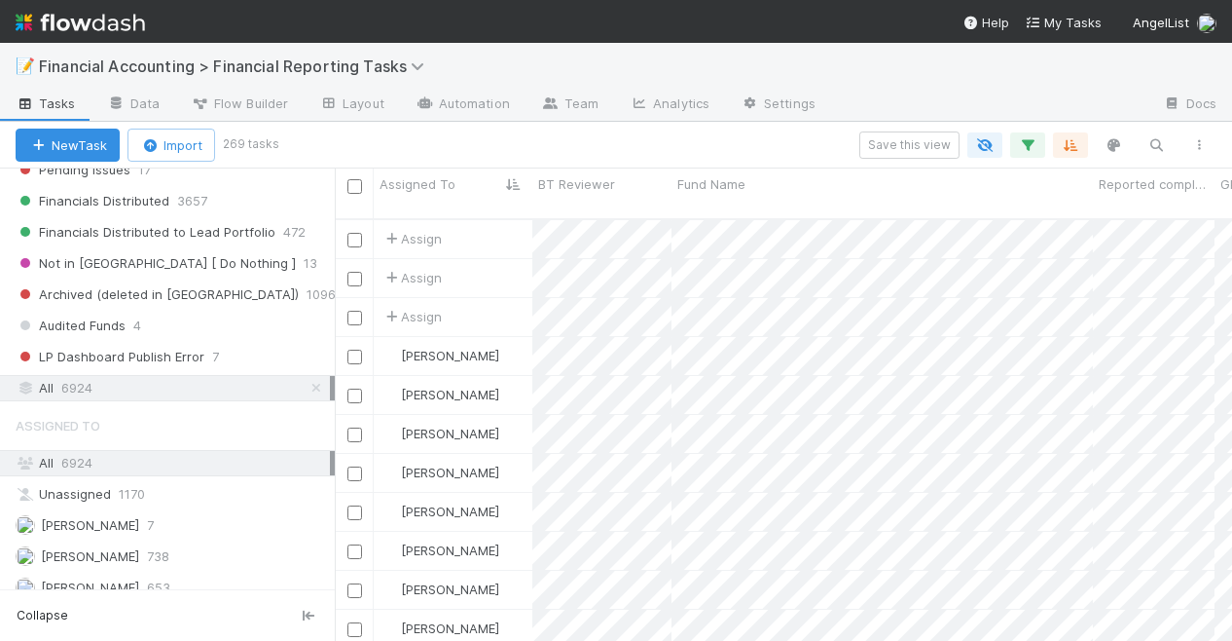
click at [1031, 161] on div "New Task Import 269 tasks Save this view" at bounding box center [616, 145] width 1232 height 47
click at [1031, 159] on div "New Task Import 269 tasks Save this view" at bounding box center [616, 145] width 1232 height 47
click at [1027, 151] on icon "button" at bounding box center [1027, 145] width 19 height 18
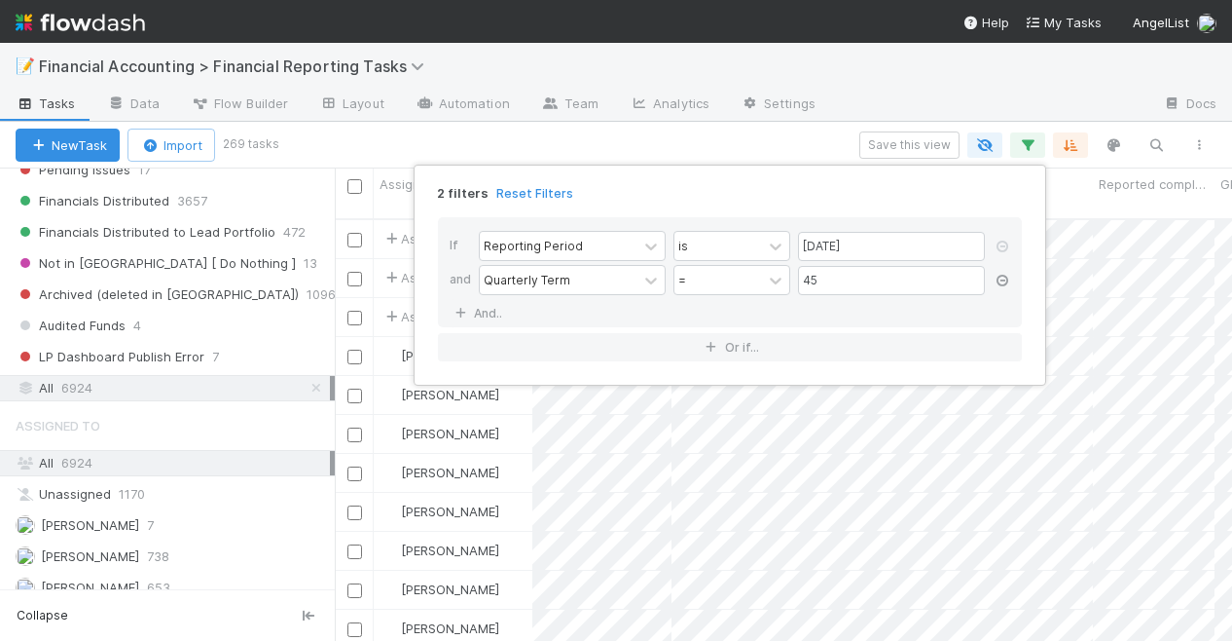
click at [1004, 277] on icon at bounding box center [1002, 281] width 19 height 12
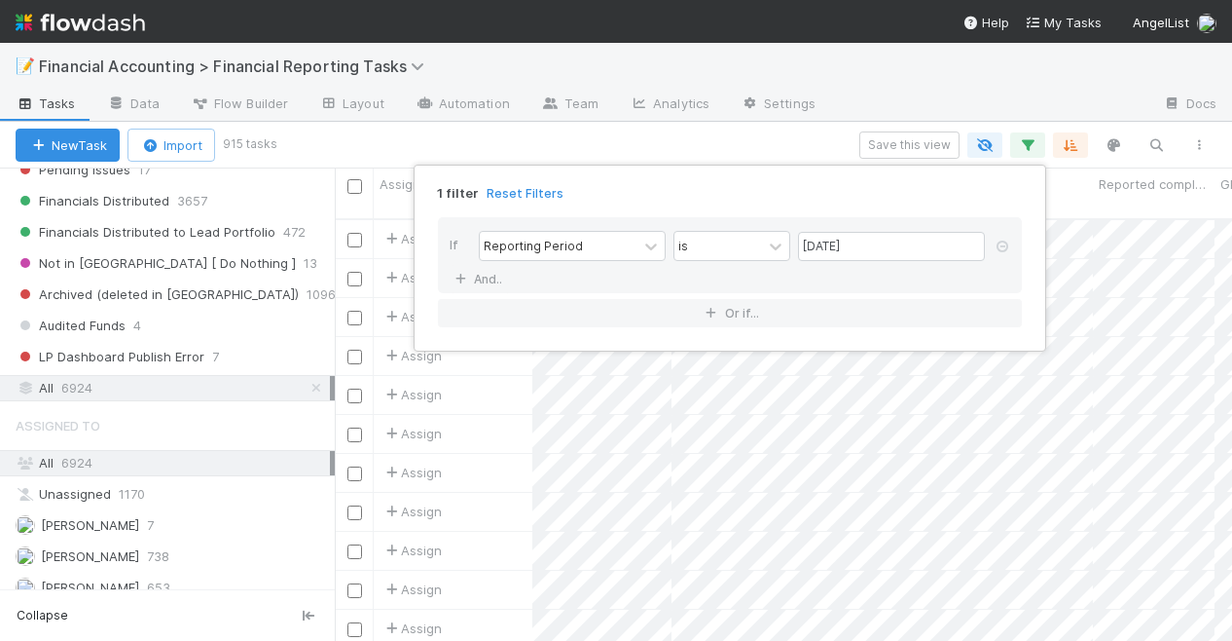
click at [1157, 134] on div "1 filter Reset Filters If Reporting Period is [DATE] And.. Or if..." at bounding box center [616, 320] width 1232 height 641
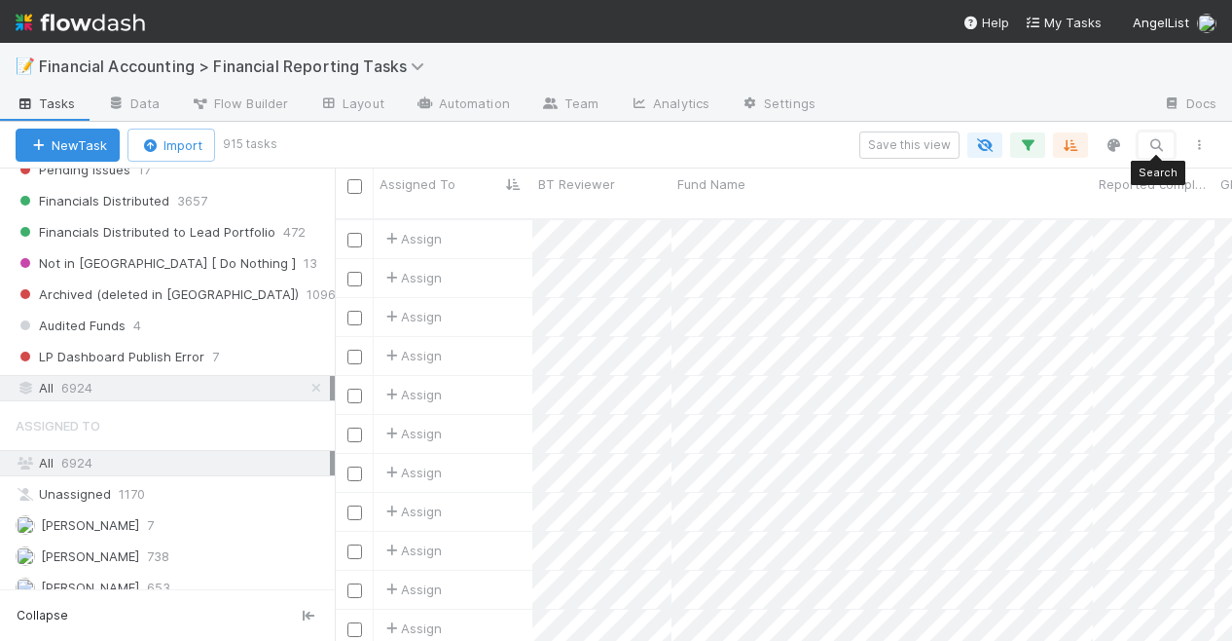
click at [1157, 134] on button "button" at bounding box center [1156, 144] width 35 height 25
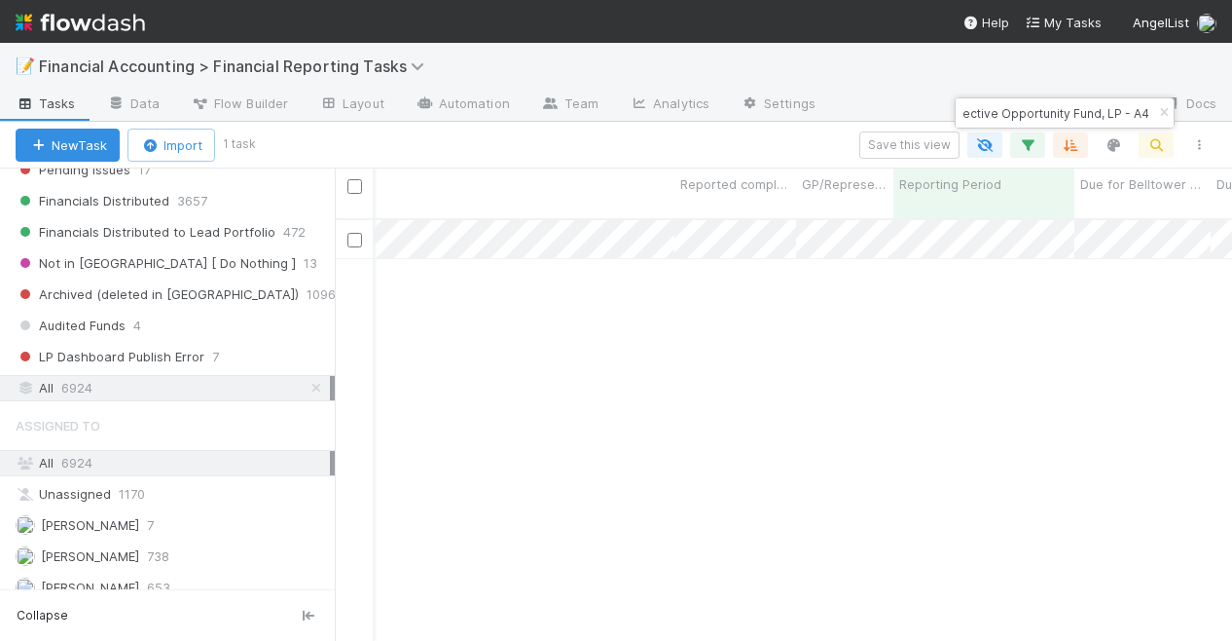
scroll to position [0, 0]
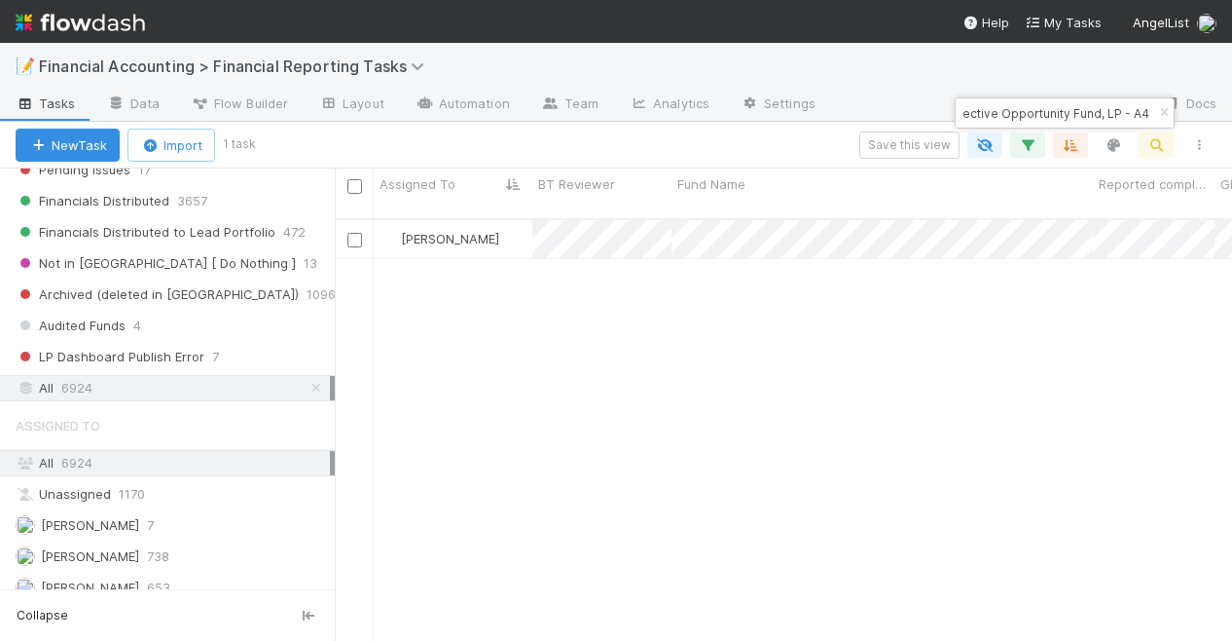
type input "MCJ Collective Opportunity Fund, LP - A4"
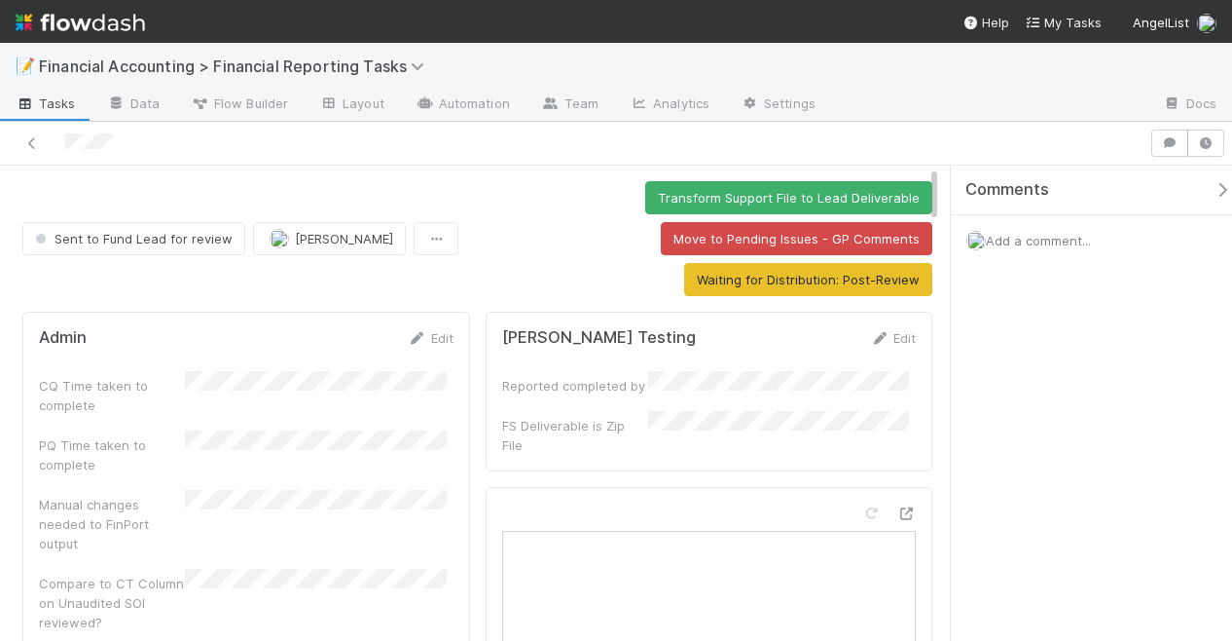
drag, startPoint x: 936, startPoint y: 179, endPoint x: 964, endPoint y: 174, distance: 28.6
click at [964, 174] on div "Sent to Fund Lead for review [PERSON_NAME] Transform Support File to Lead Deliv…" at bounding box center [616, 403] width 1232 height 476
